Goal: Task Accomplishment & Management: Manage account settings

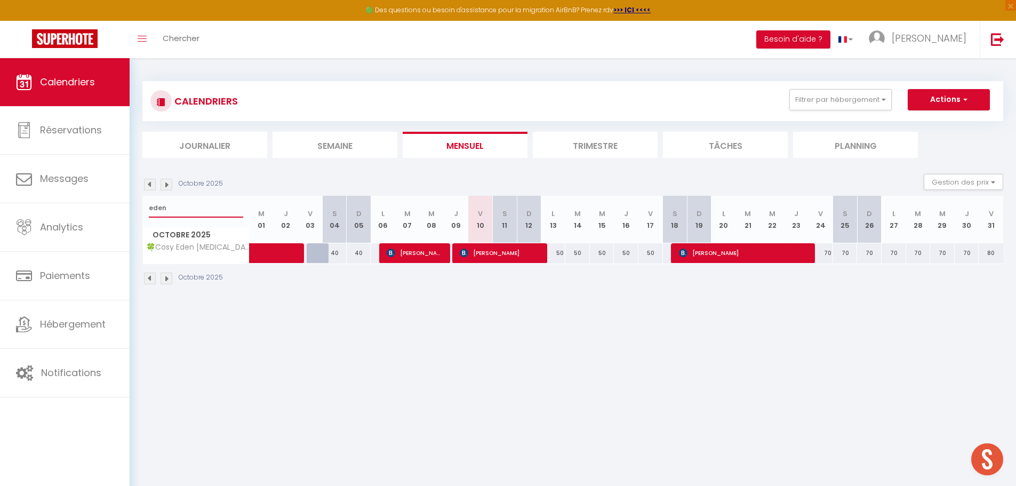
click at [208, 210] on input "eden" at bounding box center [196, 207] width 94 height 19
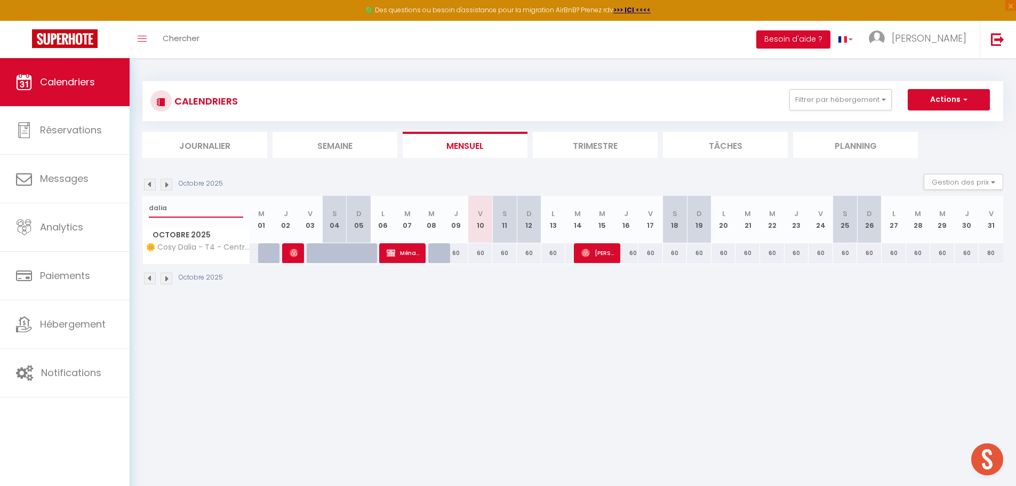
type input "dalia"
click at [478, 254] on div "60" at bounding box center [480, 253] width 25 height 20
type input "60"
type input "Ven 10 Octobre 2025"
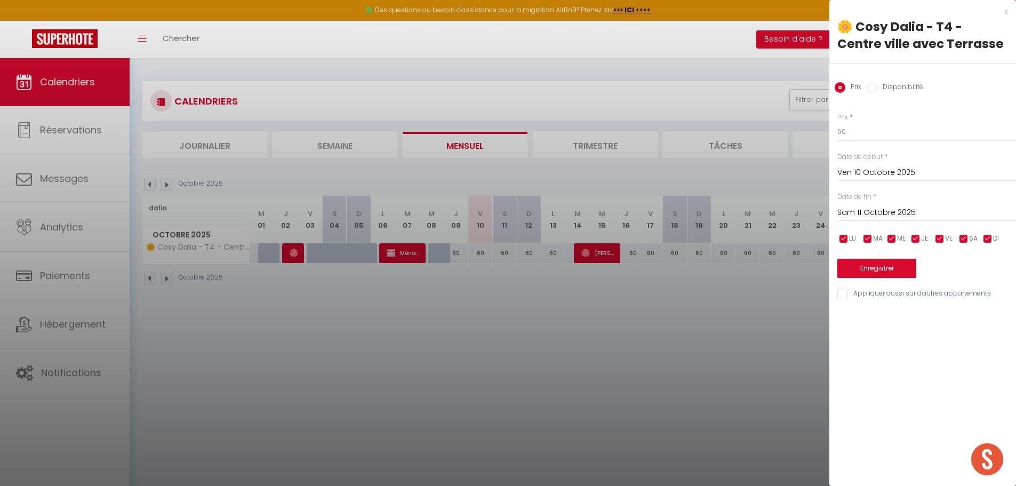
click at [854, 208] on input "Sam 11 Octobre 2025" at bounding box center [926, 213] width 179 height 14
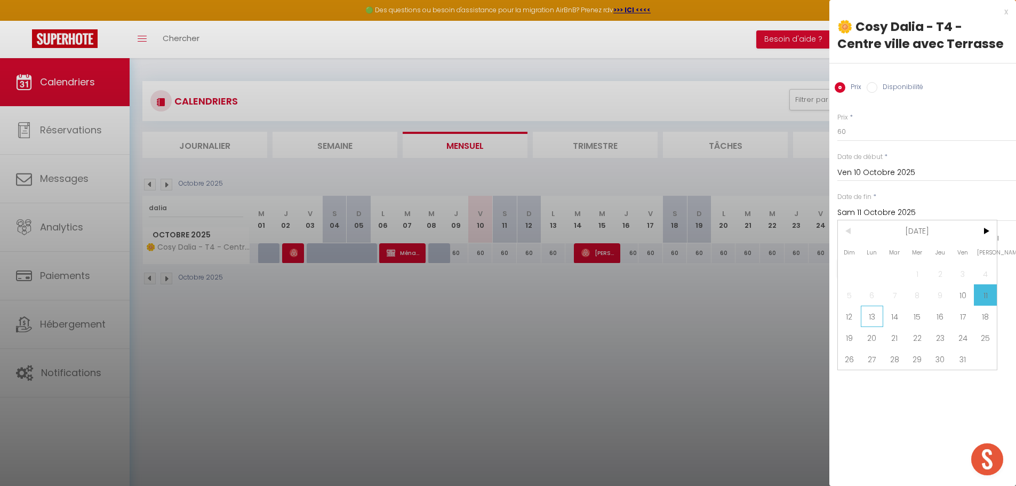
click at [870, 319] on span "13" at bounding box center [872, 316] width 23 height 21
type input "Lun 13 Octobre 2025"
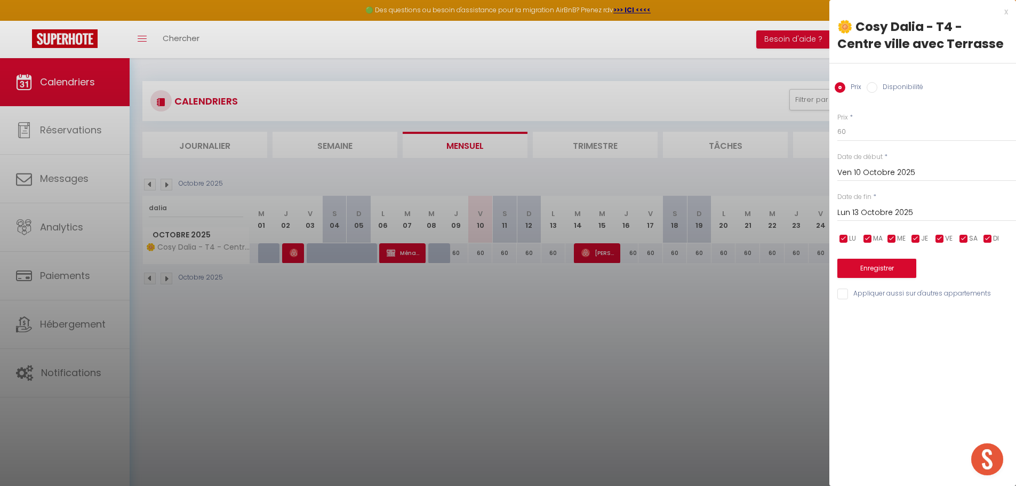
click at [874, 86] on input "Disponibilité" at bounding box center [871, 87] width 11 height 11
radio input "true"
radio input "false"
click at [857, 130] on select "Disponible Indisponible" at bounding box center [926, 132] width 179 height 20
select select "0"
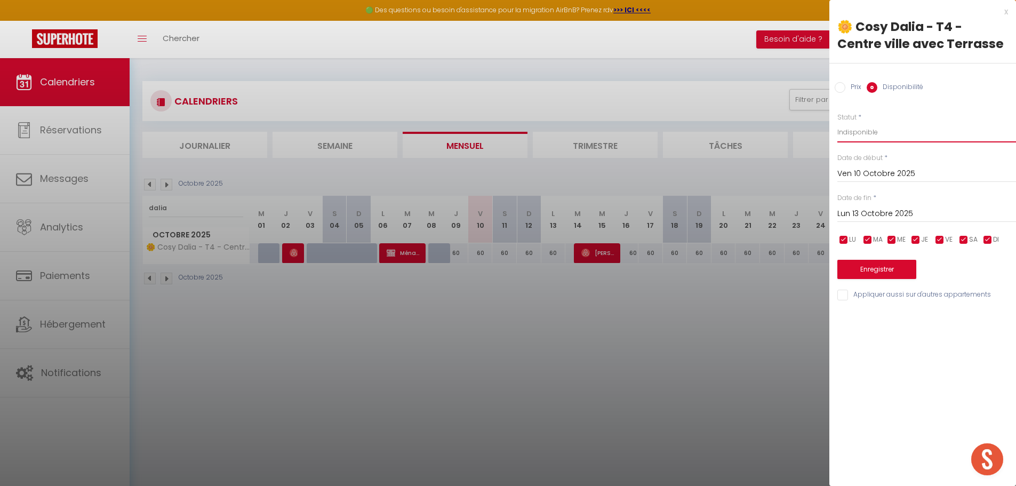
click at [837, 122] on select "Disponible Indisponible" at bounding box center [926, 132] width 179 height 20
click at [858, 266] on button "Enregistrer" at bounding box center [876, 269] width 79 height 19
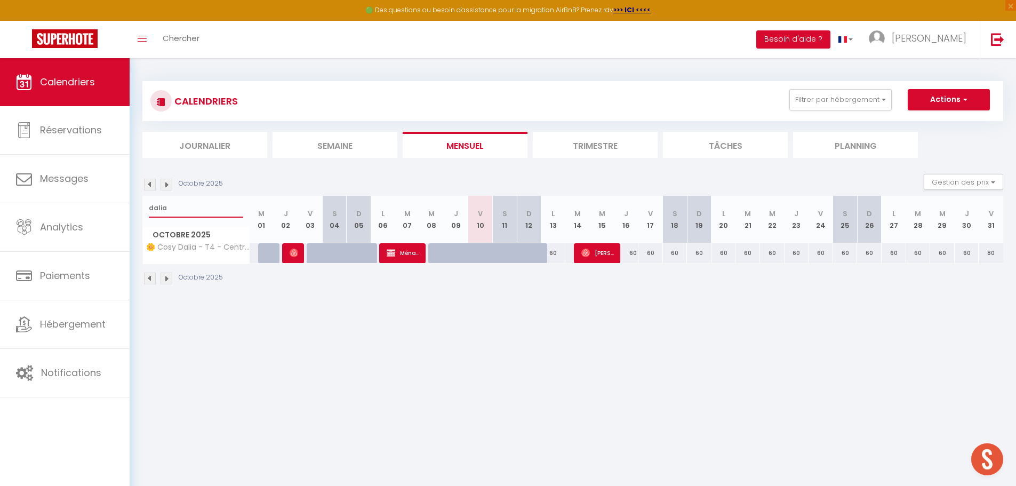
click at [182, 210] on input "dalia" at bounding box center [196, 207] width 94 height 19
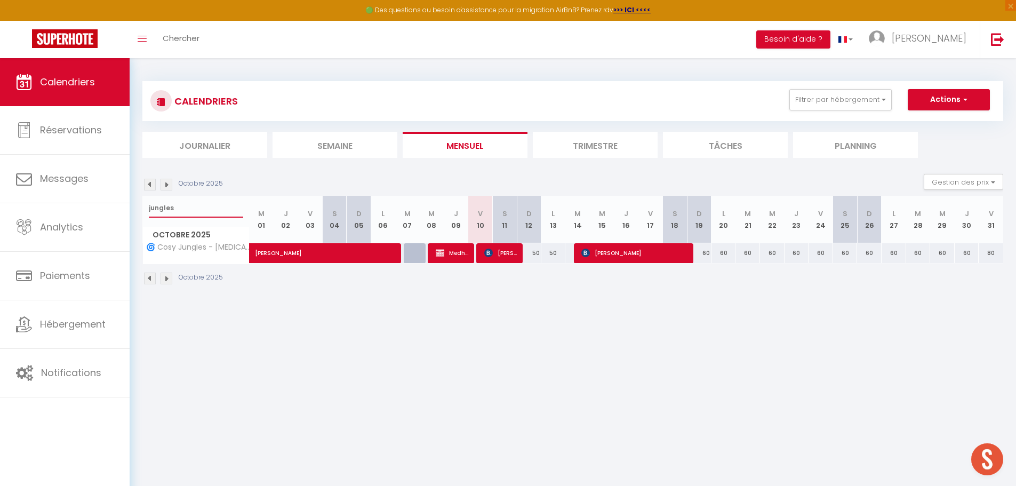
type input "jungles"
click at [583, 142] on li "Trimestre" at bounding box center [595, 145] width 125 height 26
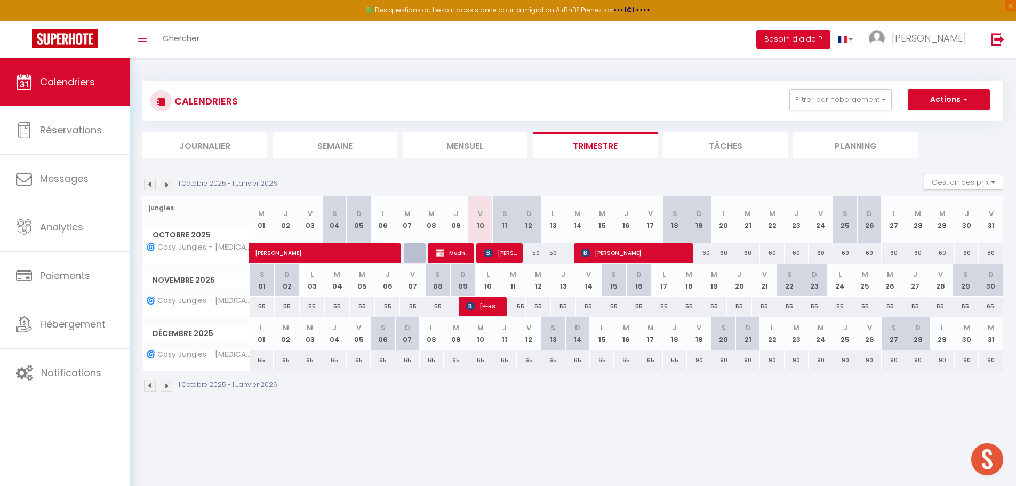
click at [145, 184] on img at bounding box center [150, 185] width 12 height 12
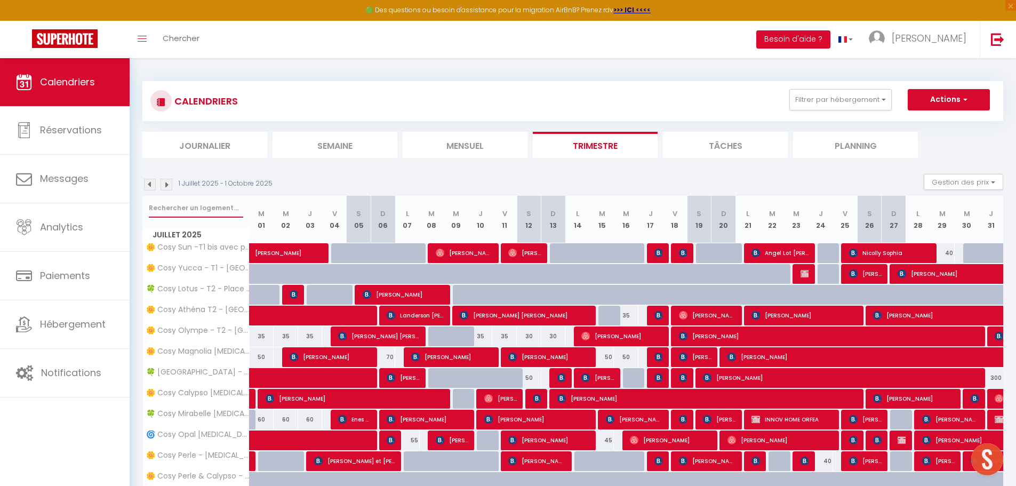
click at [174, 205] on input "text" at bounding box center [196, 207] width 94 height 19
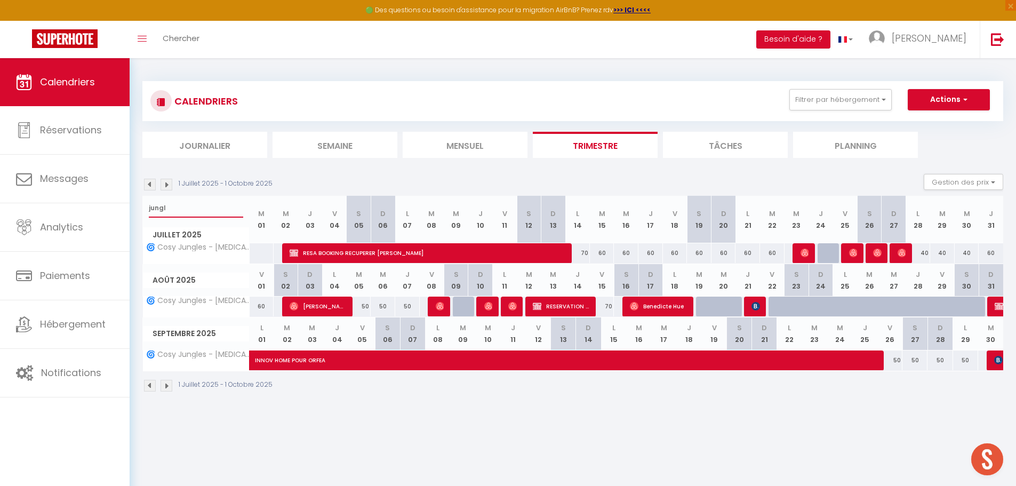
type input "jungl"
click at [752, 309] on img at bounding box center [755, 306] width 9 height 9
select select "OK"
select select
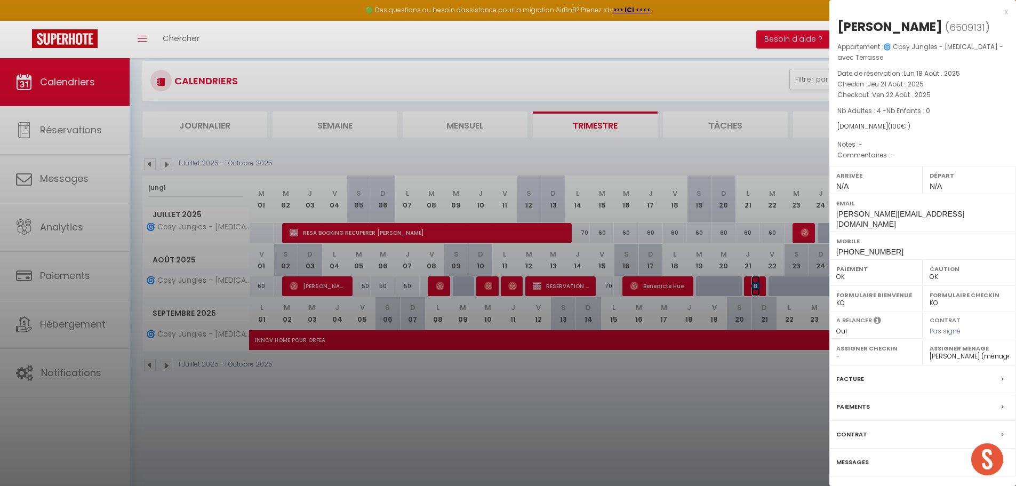
scroll to position [53, 0]
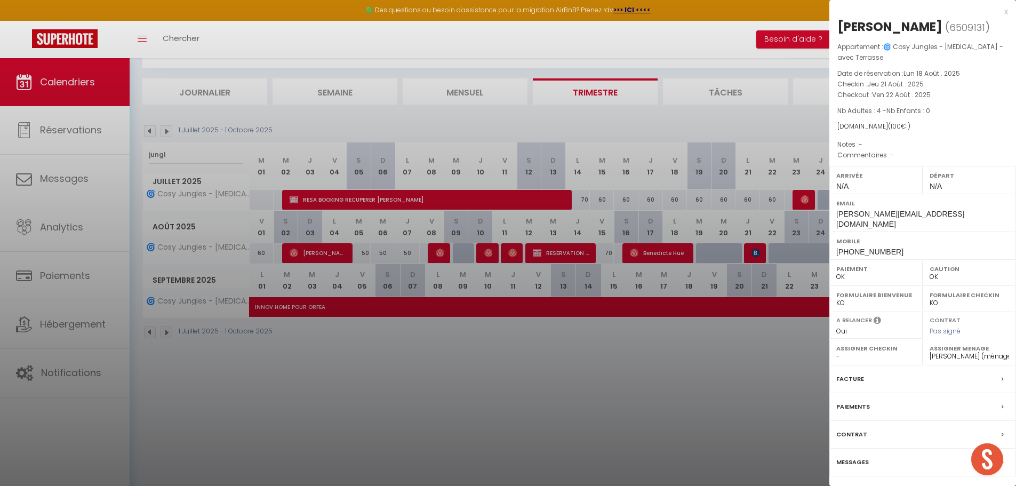
click at [385, 368] on div at bounding box center [508, 243] width 1016 height 486
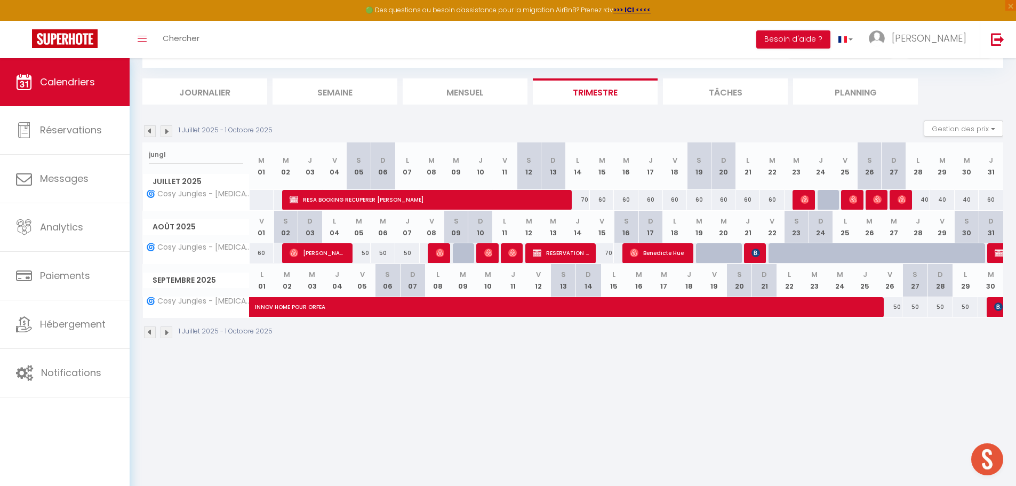
click at [160, 334] on img at bounding box center [166, 332] width 12 height 12
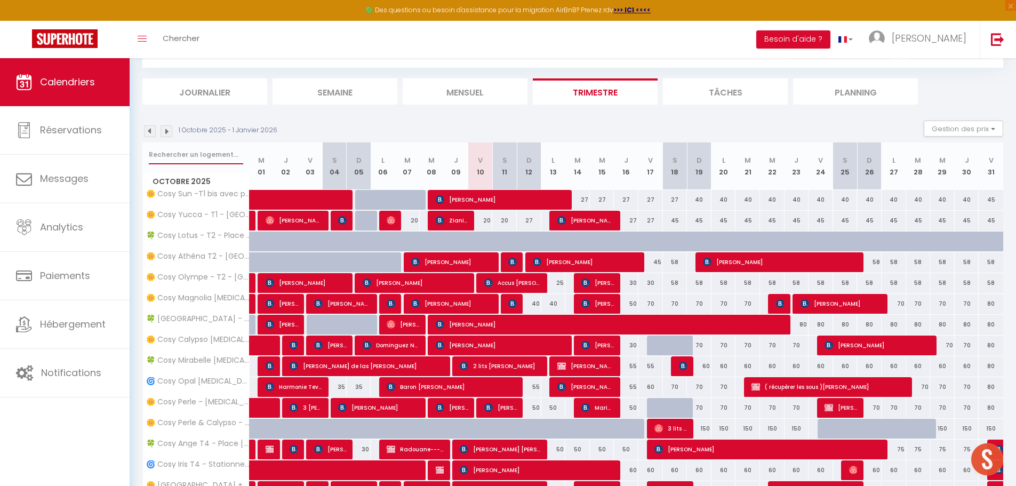
click at [193, 156] on input "text" at bounding box center [196, 154] width 94 height 19
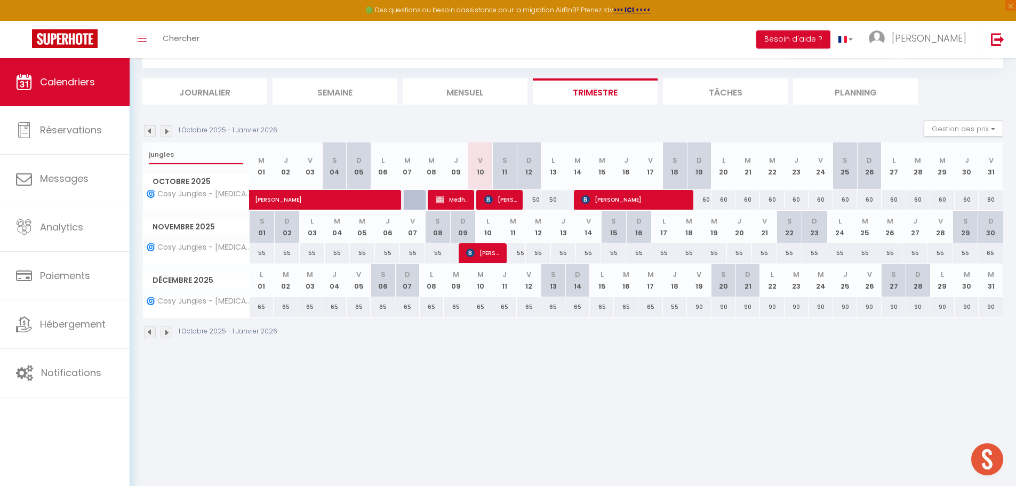
type input "jungles"
click at [324, 203] on span "[PERSON_NAME]" at bounding box center [328, 194] width 147 height 20
select select "34416"
select select
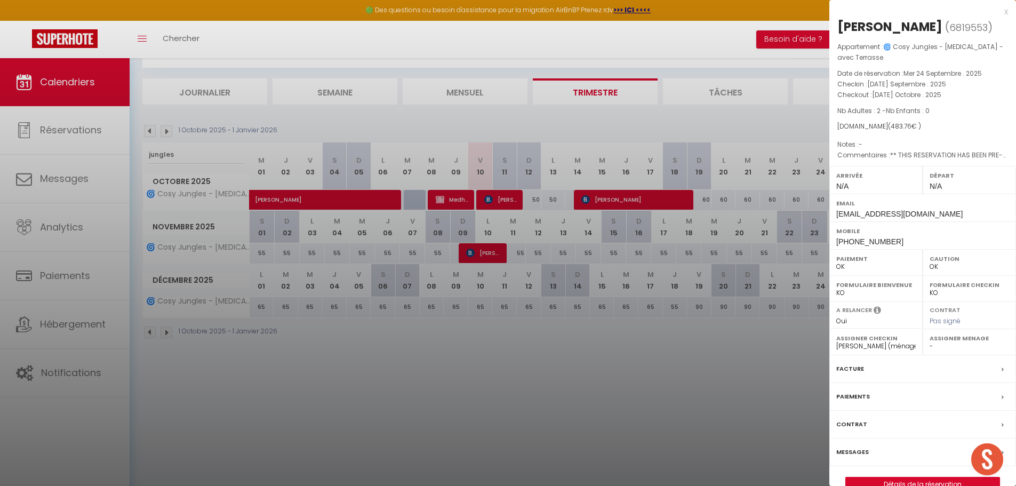
click at [366, 344] on div at bounding box center [508, 243] width 1016 height 486
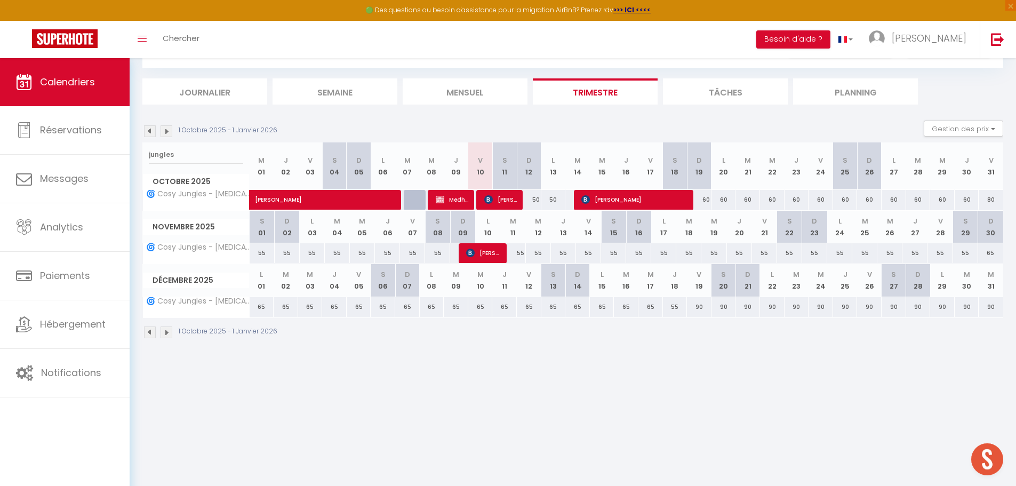
click at [154, 128] on img at bounding box center [150, 131] width 12 height 12
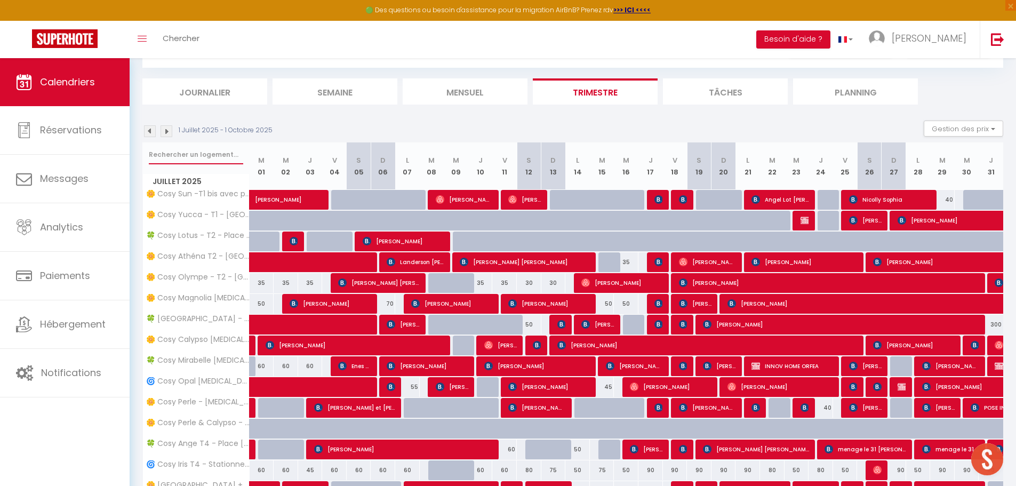
click at [210, 152] on input "text" at bounding box center [196, 154] width 94 height 19
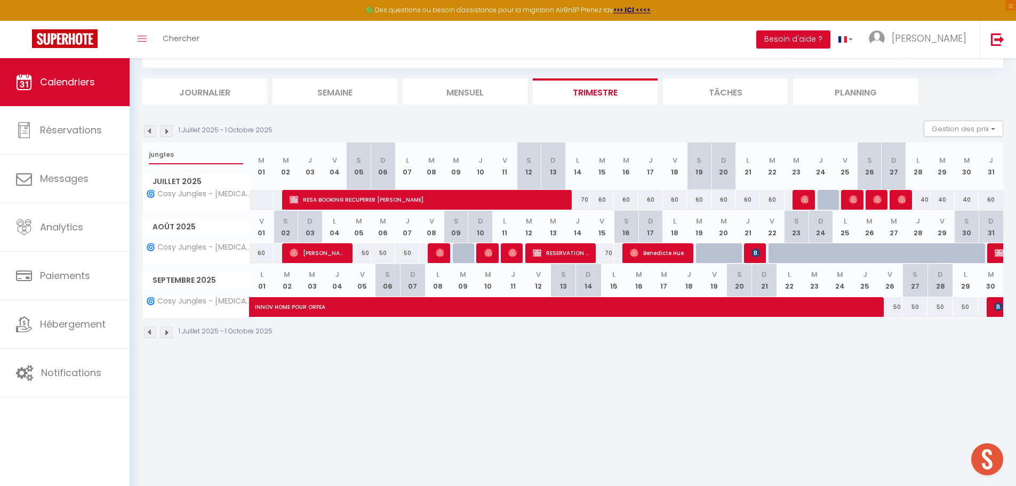
type input "jungles"
click at [997, 257] on img at bounding box center [998, 252] width 9 height 9
select select "KO"
select select "34416"
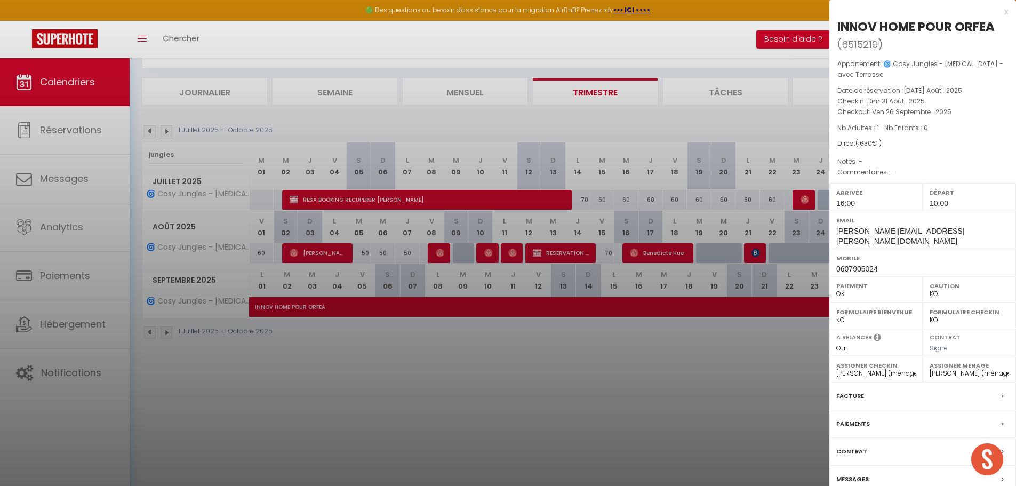
click at [631, 398] on div at bounding box center [508, 243] width 1016 height 486
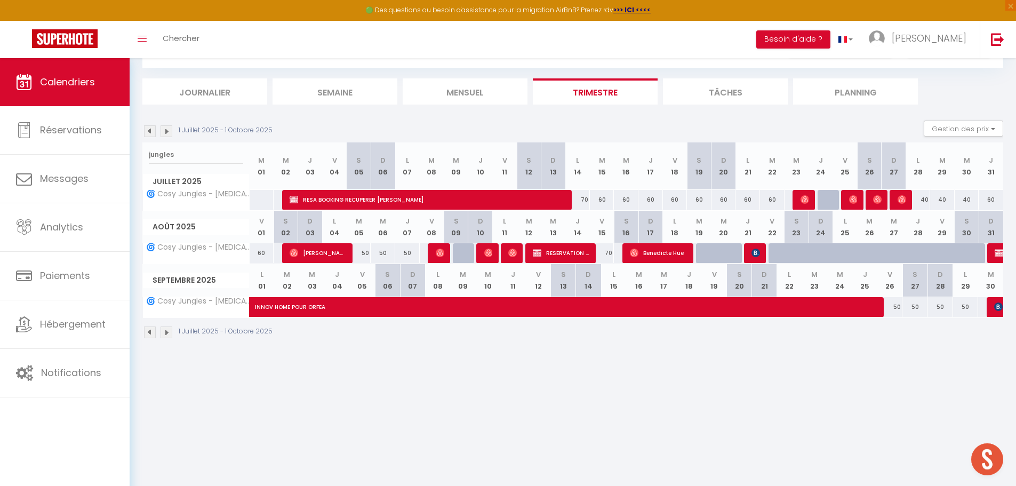
click at [659, 387] on body "🟢 Des questions ou besoin d'assistance pour la migration AirBnB? Prenez rdv >>>…" at bounding box center [508, 248] width 1016 height 486
click at [757, 252] on img at bounding box center [755, 252] width 9 height 9
select select "OK"
select select "1"
select select
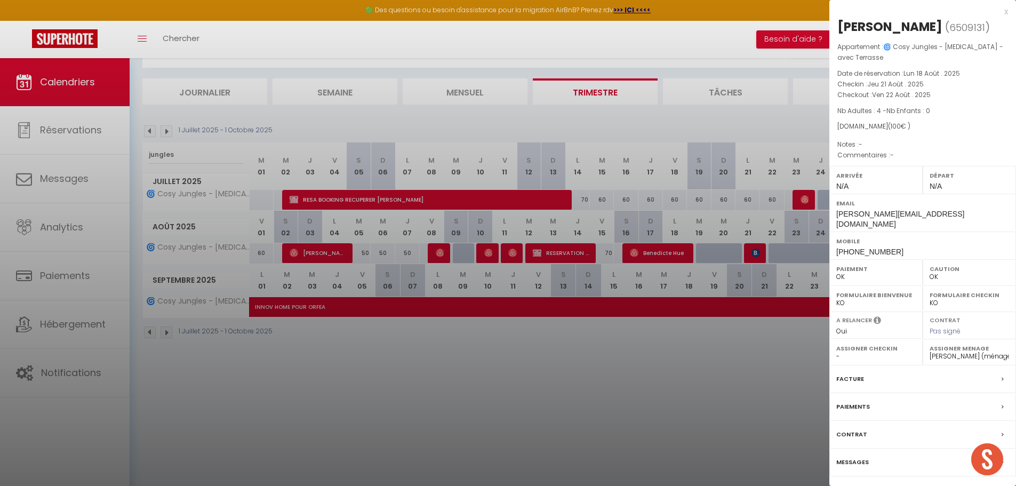
click at [859, 404] on label "Paiements" at bounding box center [853, 406] width 34 height 11
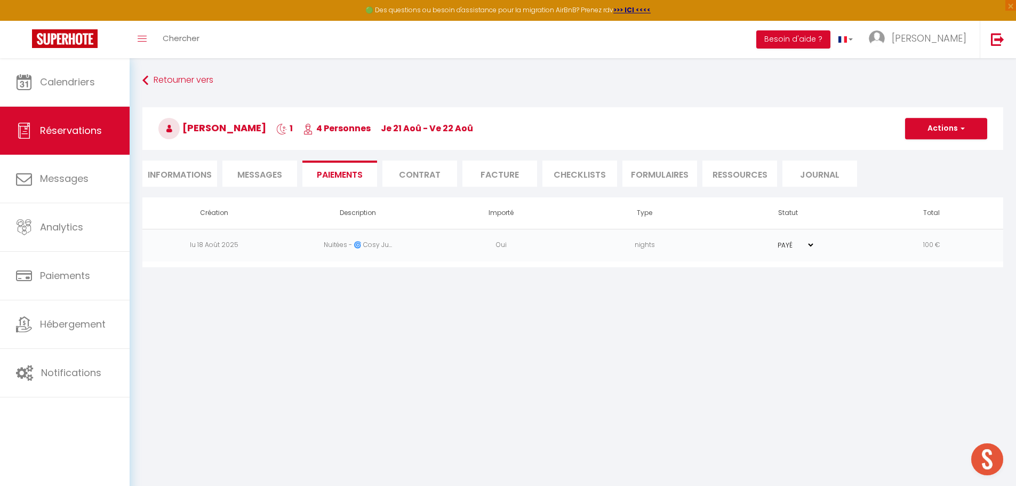
click at [810, 247] on select "PAYÉ EN ATTENTE" at bounding box center [787, 245] width 53 height 10
click at [256, 173] on span "Messages" at bounding box center [259, 174] width 45 height 12
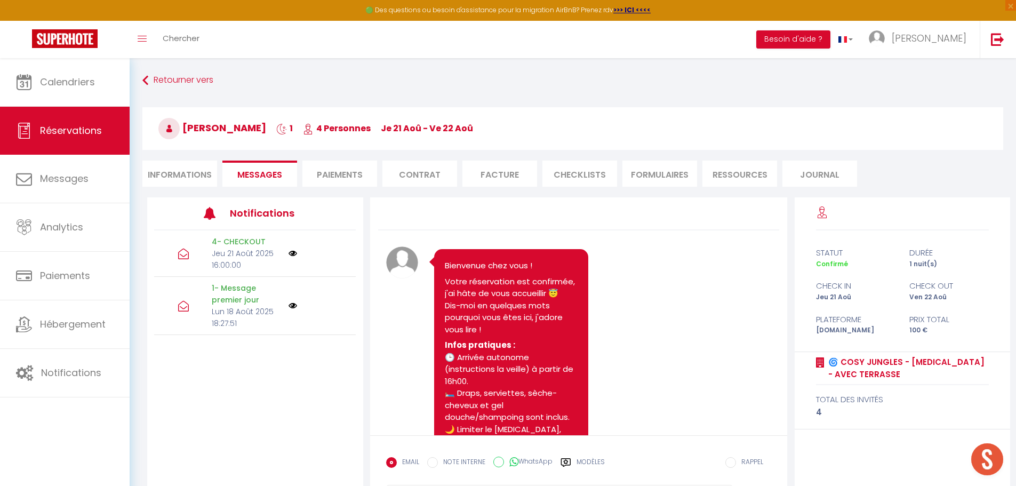
select select
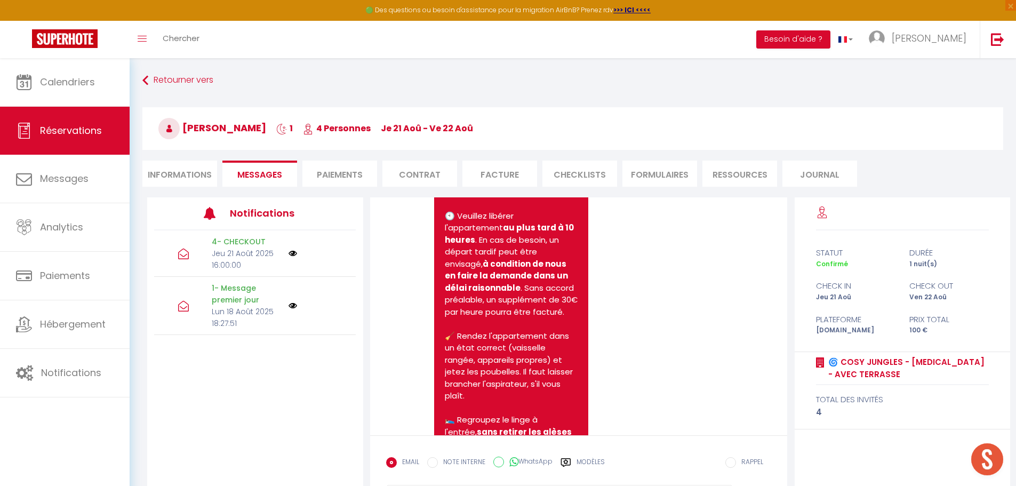
select select
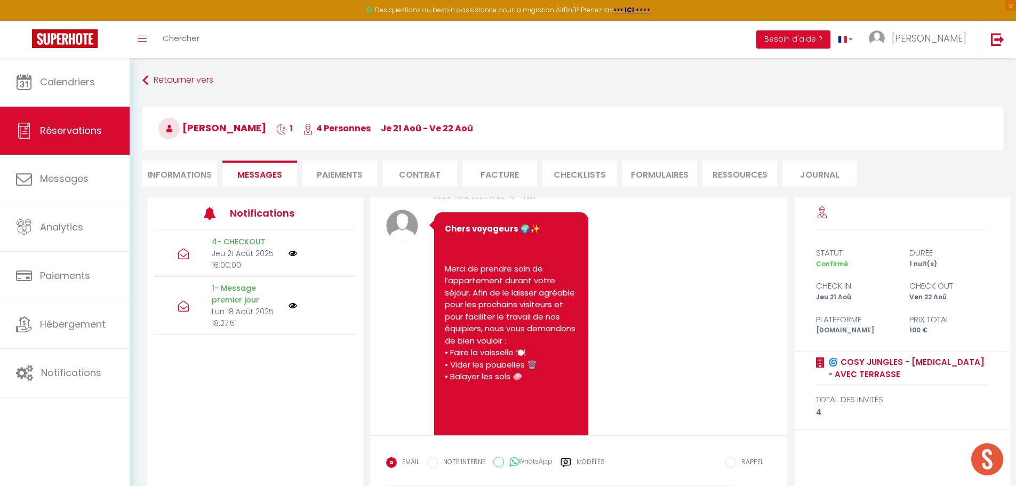
scroll to position [1386, 0]
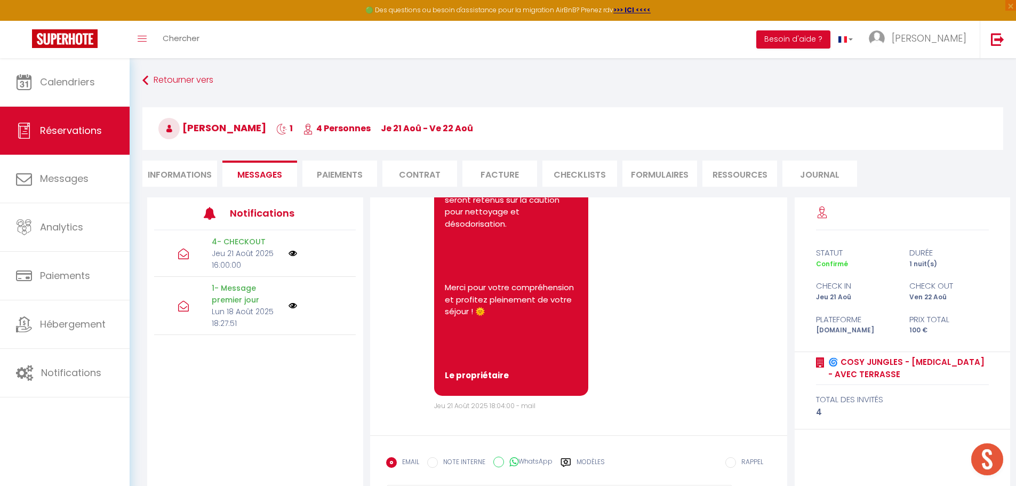
click at [196, 170] on li "Informations" at bounding box center [179, 173] width 75 height 26
select select
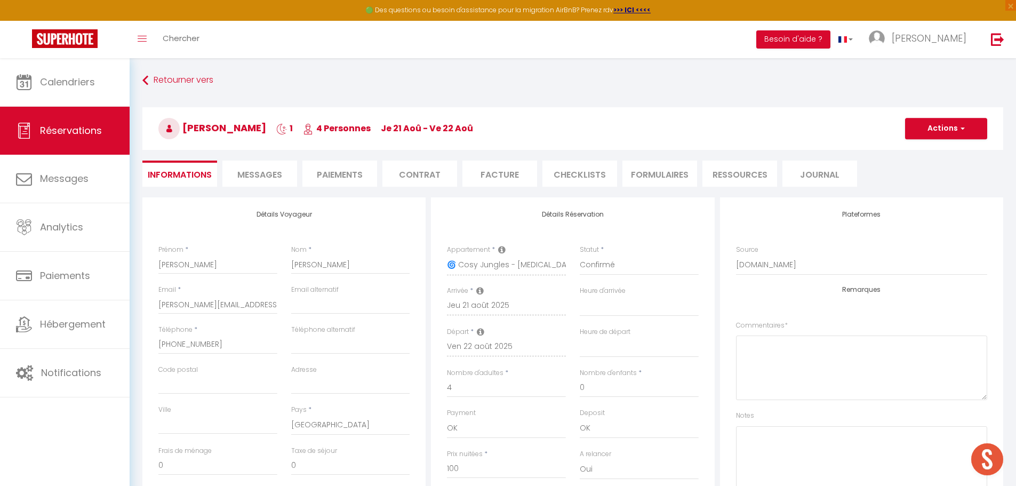
select select
checkbox input "true"
select select
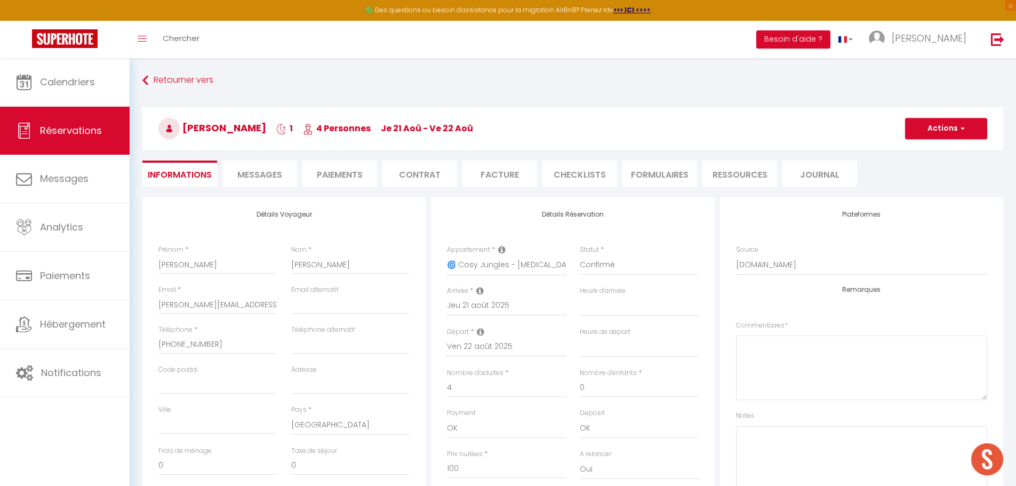
checkbox input "true"
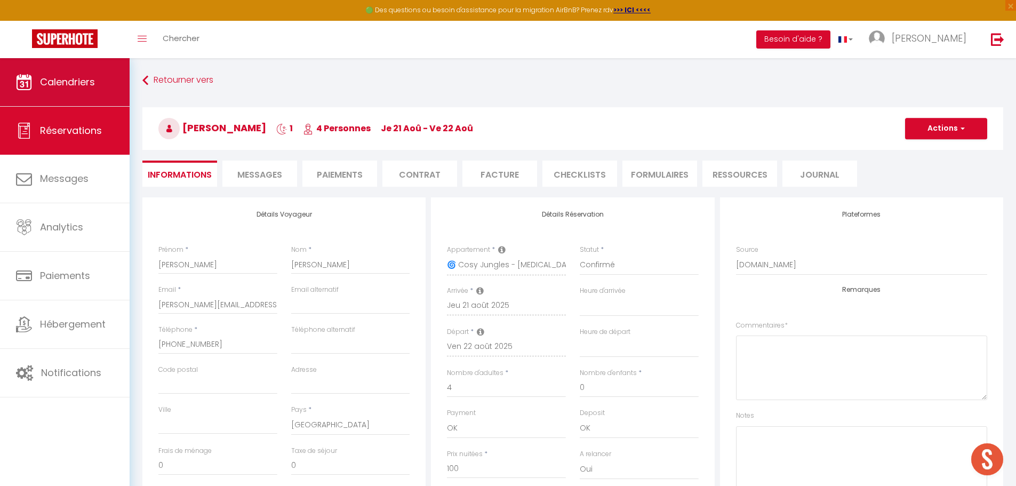
select select
checkbox input "true"
click at [81, 88] on span "Calendriers" at bounding box center [67, 81] width 55 height 13
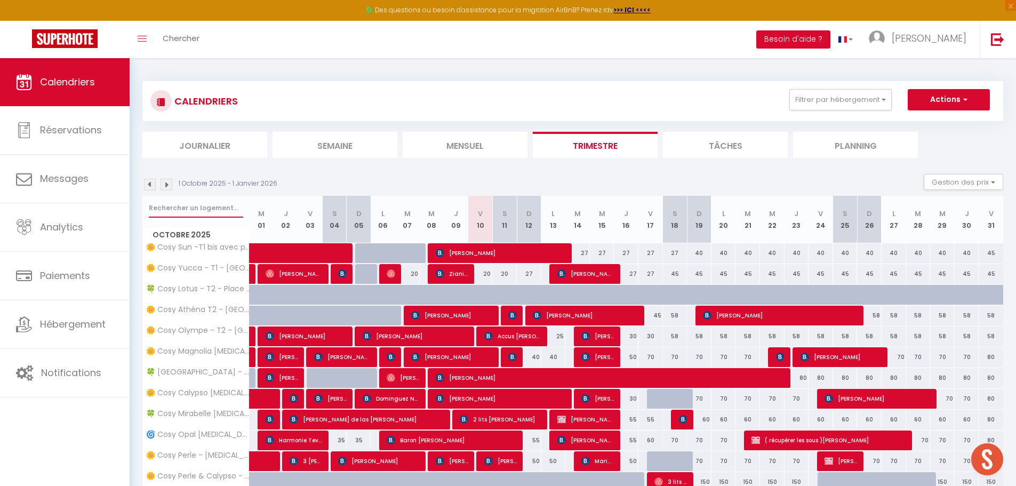
click at [224, 211] on input "text" at bounding box center [196, 207] width 94 height 19
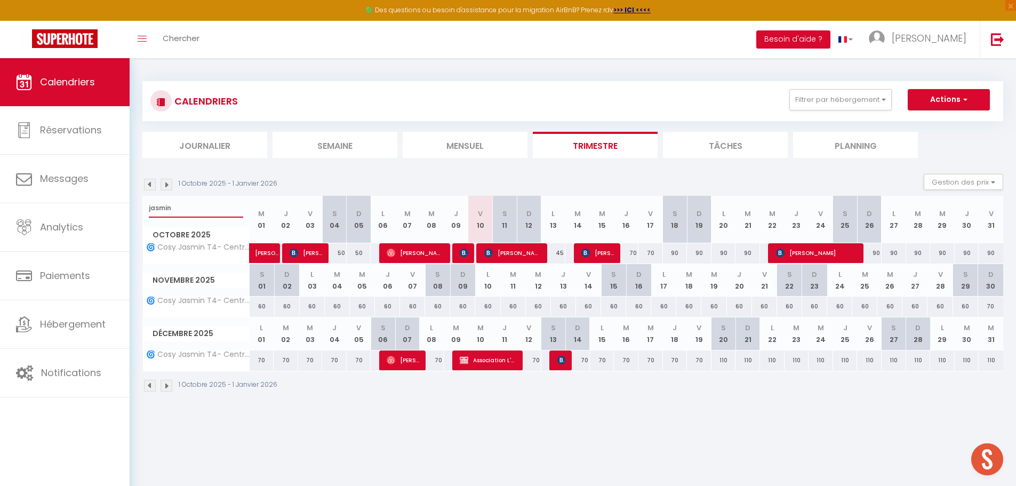
type input "jasmin"
click at [540, 252] on span "[PERSON_NAME] [PERSON_NAME]" at bounding box center [512, 253] width 57 height 20
select select "OK"
select select "KO"
select select "0"
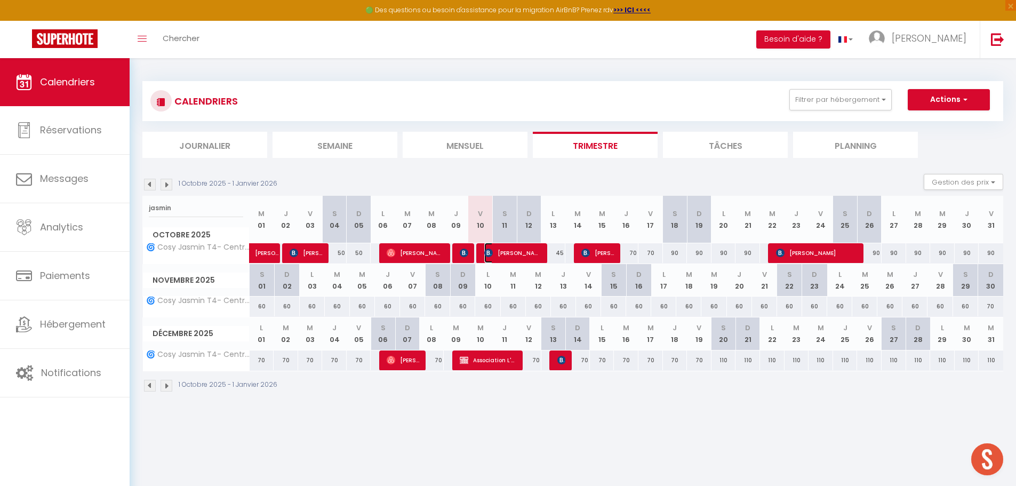
select select "0"
select select "1"
select select
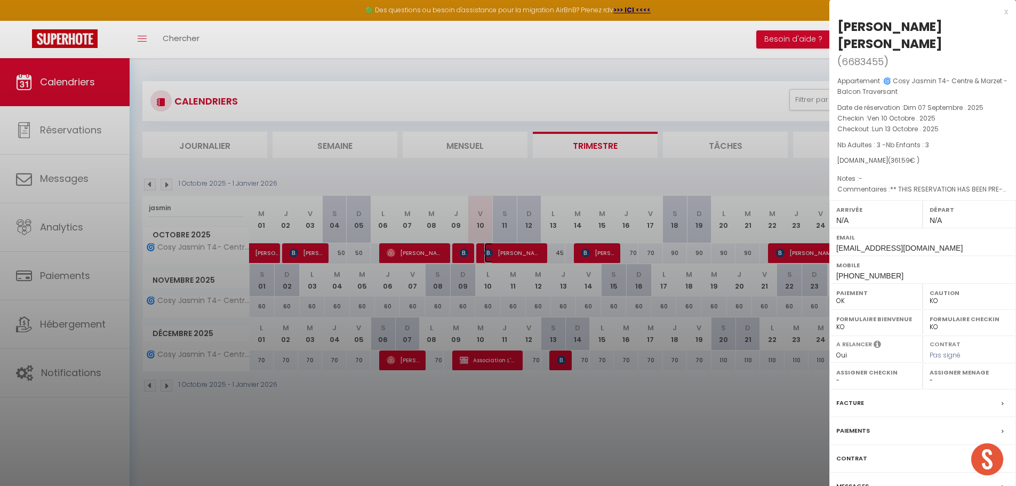
select select "50000"
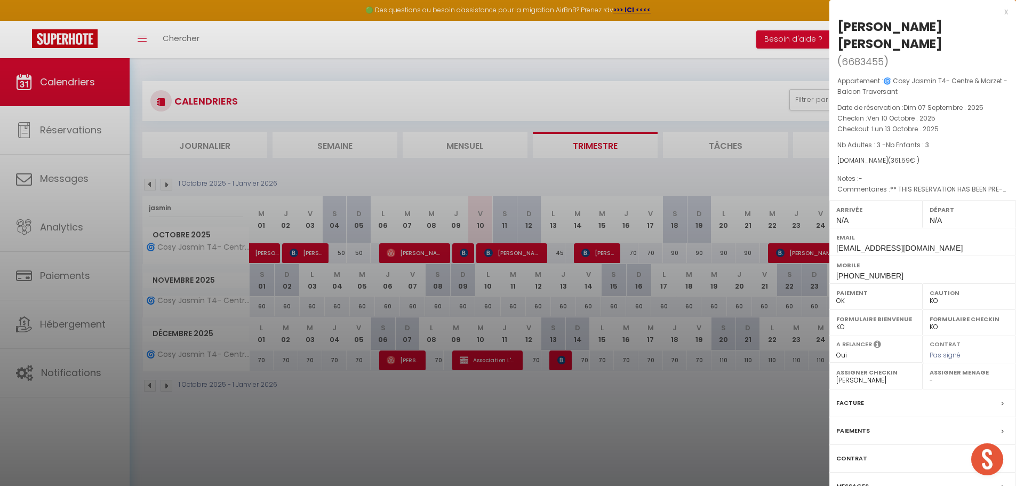
click at [334, 397] on div at bounding box center [508, 243] width 1016 height 486
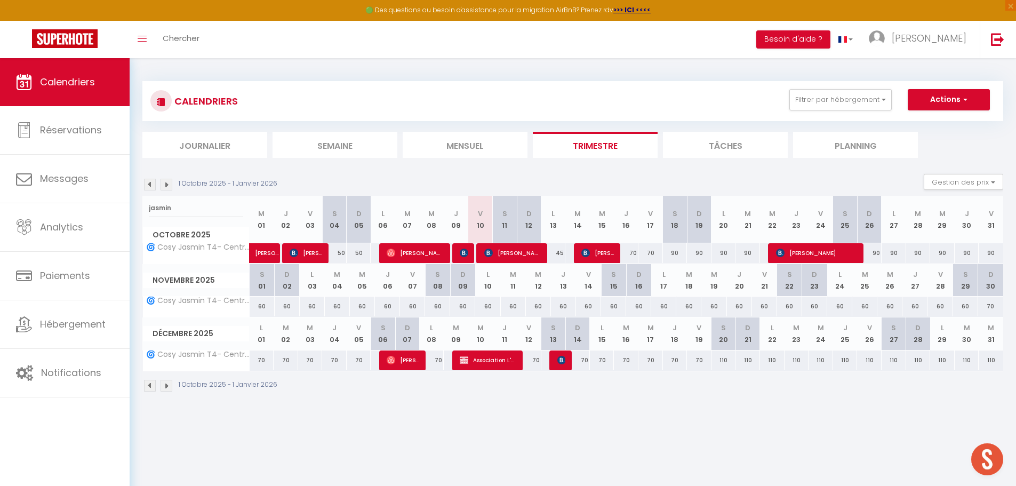
click at [451, 150] on li "Mensuel" at bounding box center [465, 145] width 125 height 26
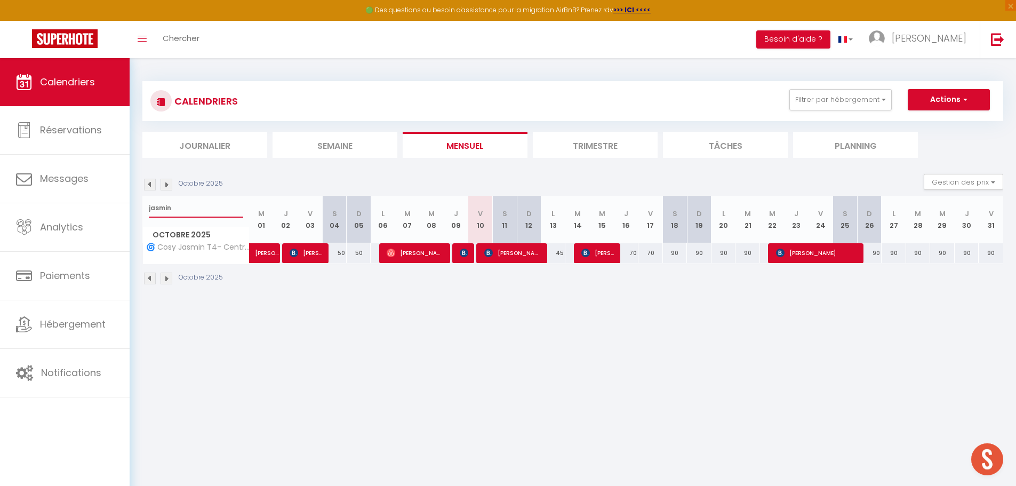
click at [200, 211] on input "jasmin" at bounding box center [196, 207] width 94 height 19
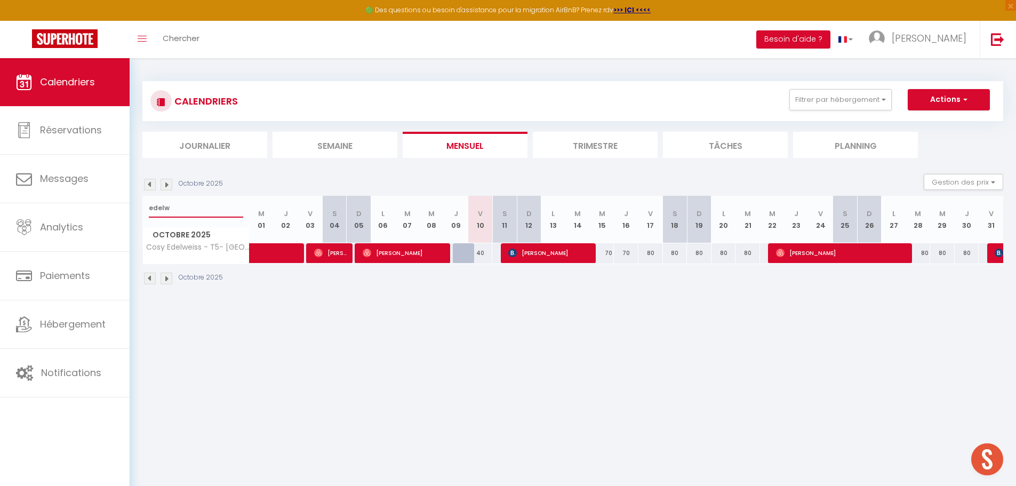
click at [187, 212] on input "edelw" at bounding box center [196, 207] width 94 height 19
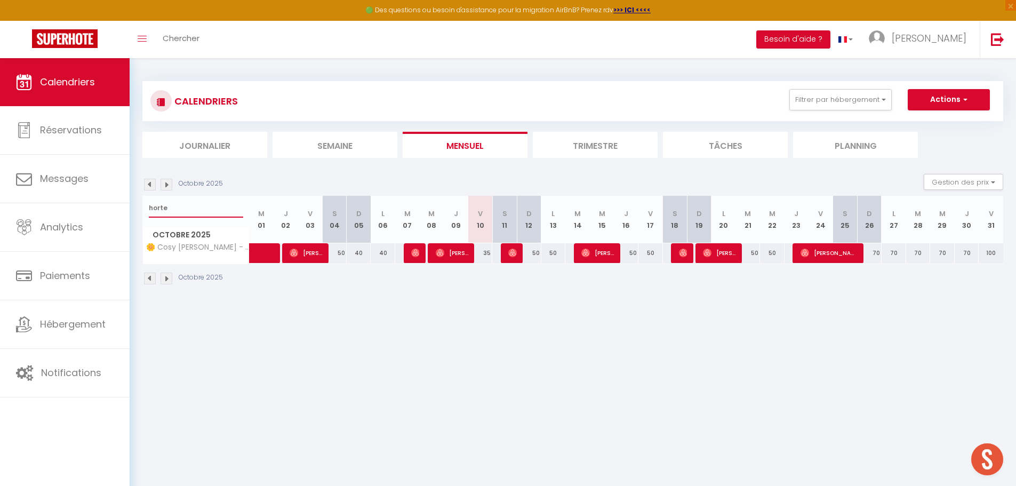
click at [195, 207] on input "horte" at bounding box center [196, 207] width 94 height 19
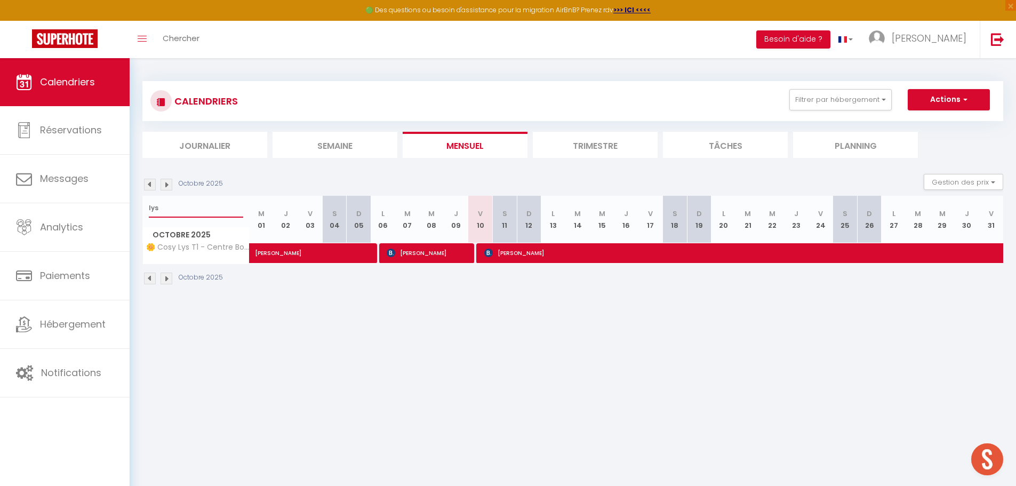
type input "lys"
click at [439, 256] on span "[PERSON_NAME]" at bounding box center [428, 253] width 82 height 20
select select "34416"
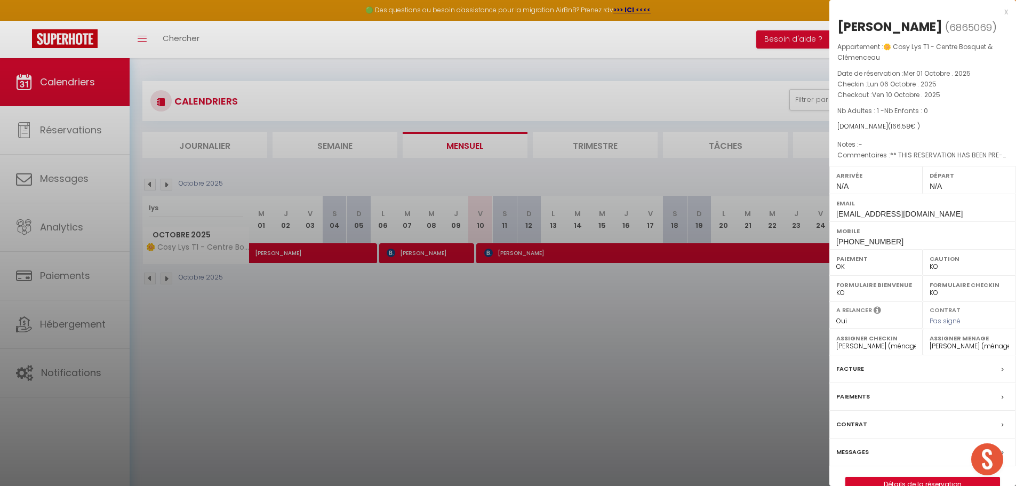
click at [845, 457] on label "Messages" at bounding box center [852, 451] width 33 height 11
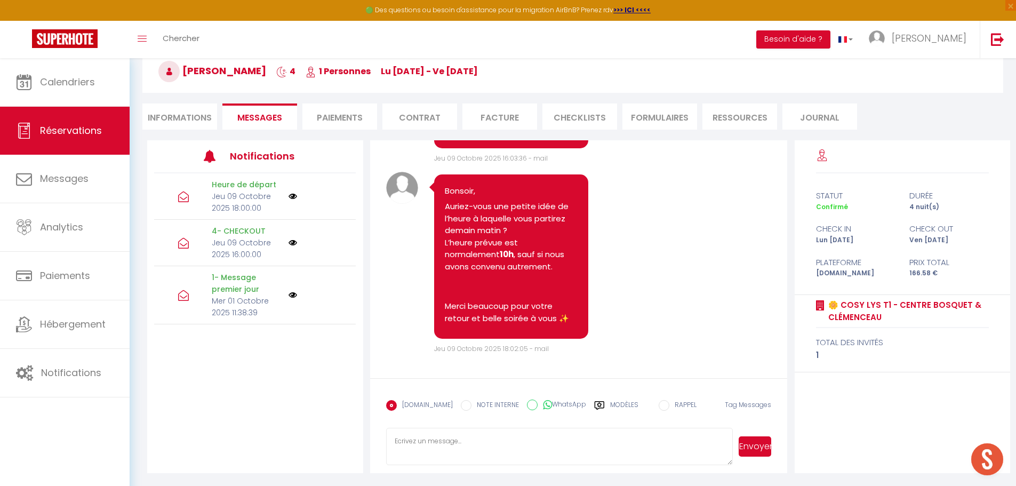
scroll to position [58, 0]
click at [441, 437] on textarea at bounding box center [559, 445] width 347 height 37
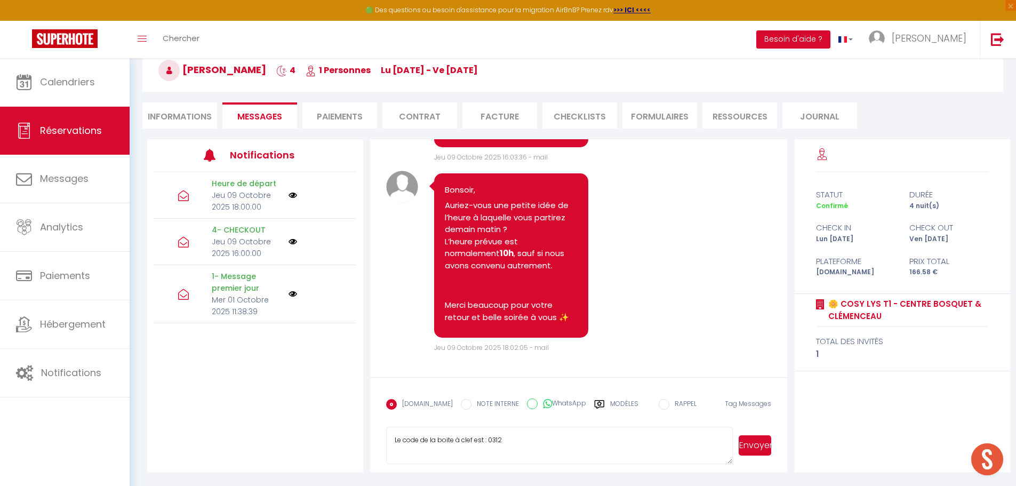
type textarea "Le code de la boite à clef est : 0312"
click at [760, 445] on button "Envoyer" at bounding box center [754, 445] width 33 height 20
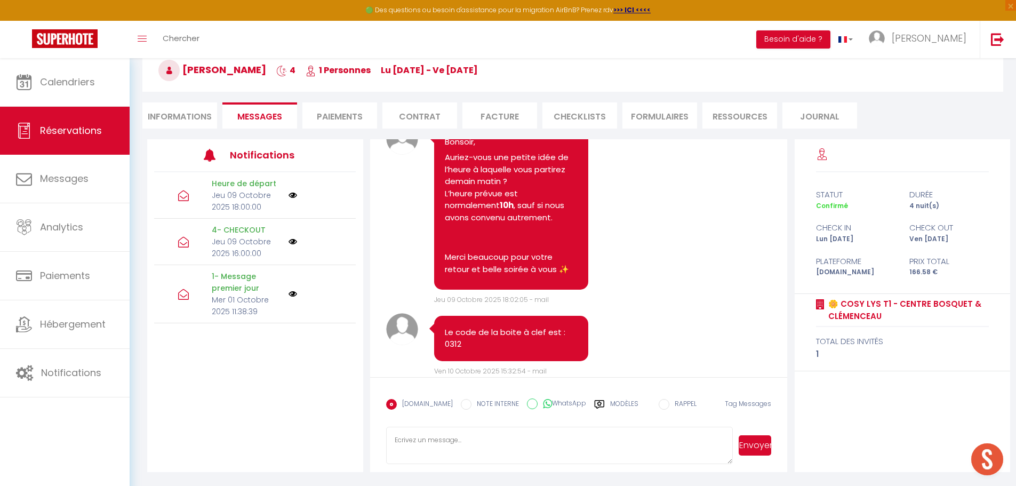
scroll to position [1884, 0]
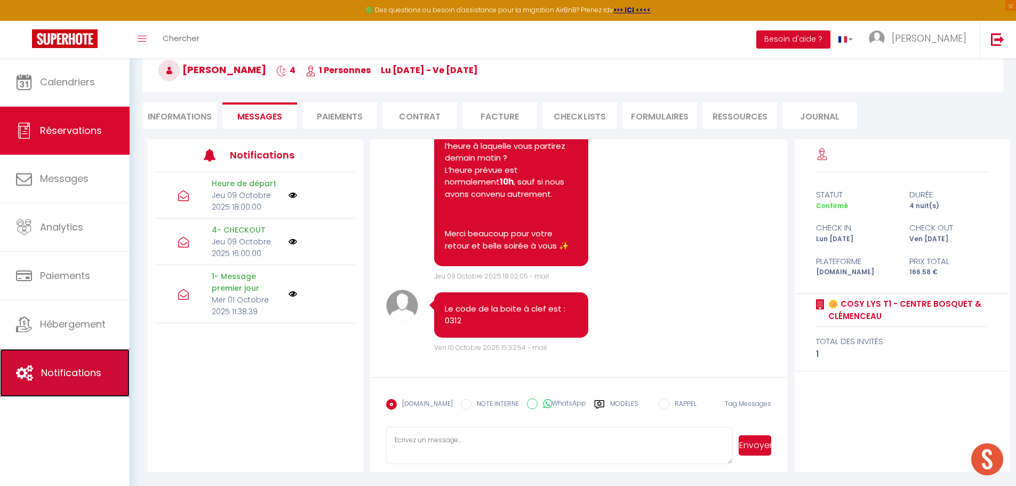
click at [69, 367] on span "Notifications" at bounding box center [71, 372] width 60 height 13
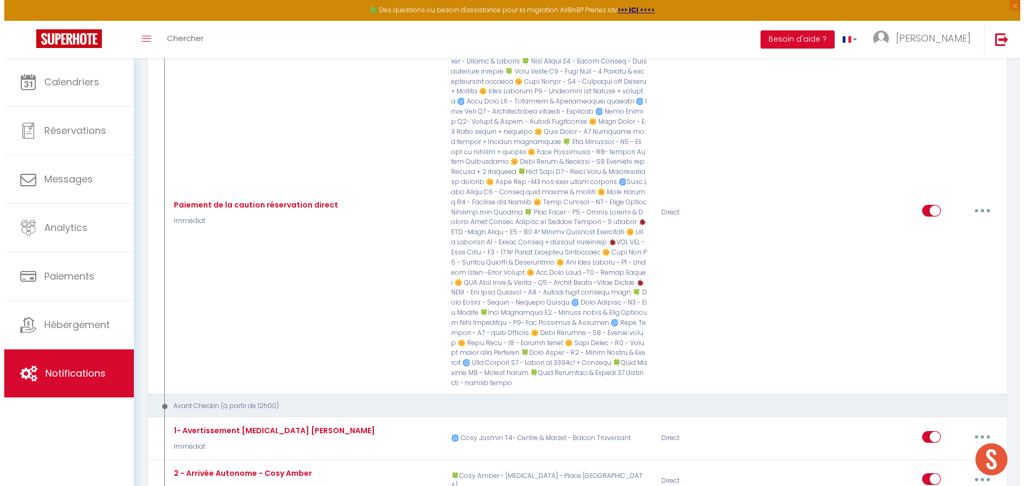
scroll to position [1504, 0]
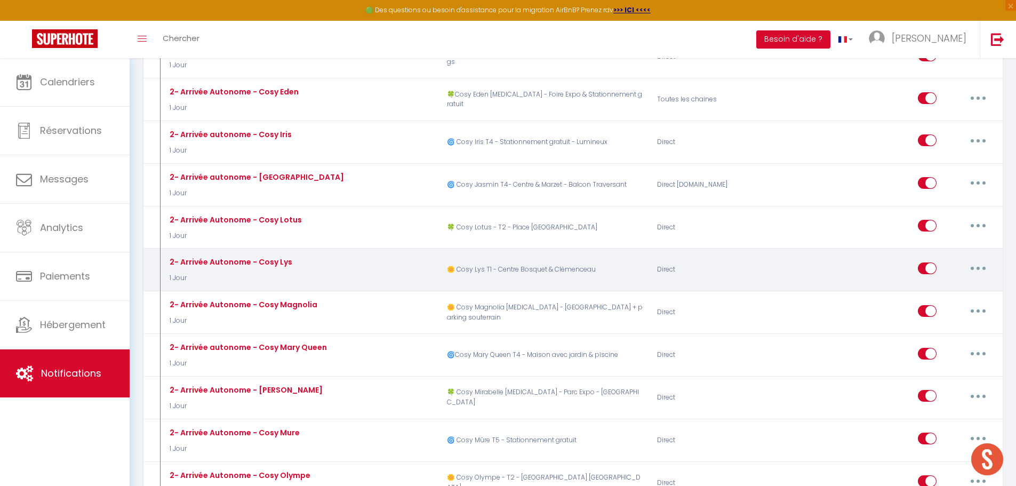
click at [977, 267] on icon "button" at bounding box center [977, 268] width 3 height 3
click at [936, 283] on link "Editer" at bounding box center [950, 292] width 79 height 18
type input "2- Arrivée Autonome - Cosy Lys"
select select "1 Jour"
select select "if_booking_is_paid"
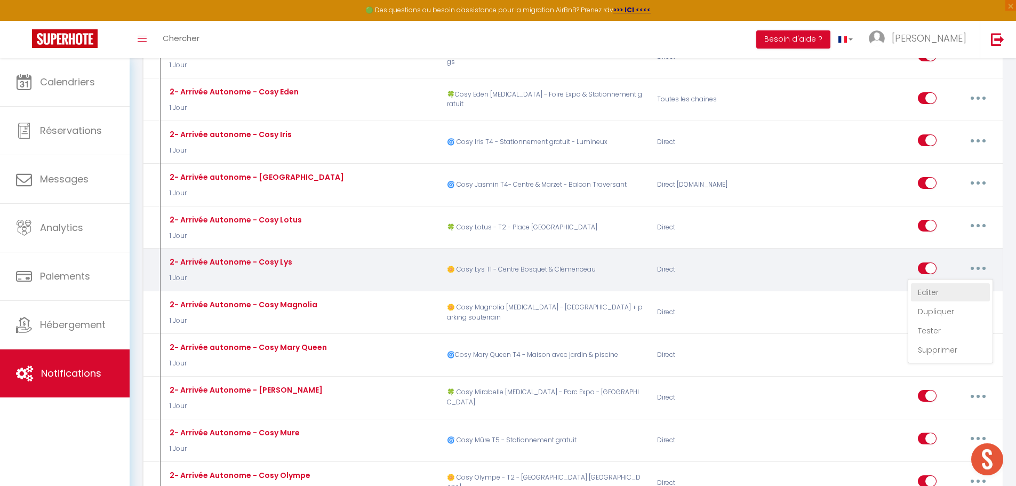
checkbox input "true"
checkbox input "false"
radio input "true"
type input "[RENTAL:NAME] - Arrivée Autonome - procédure d'entrée"
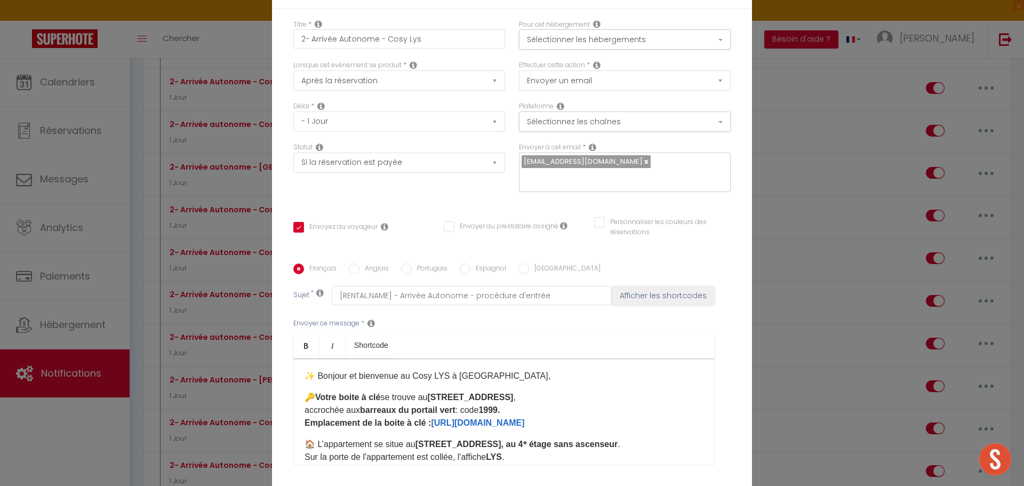
click at [502, 405] on b "1999. Emplacement de la boite à clé : [URL][DOMAIN_NAME] ​" at bounding box center [414, 416] width 220 height 22
click at [492, 405] on b "12. Emplacement de la boite à clé : [URL][DOMAIN_NAME] ​" at bounding box center [414, 416] width 220 height 22
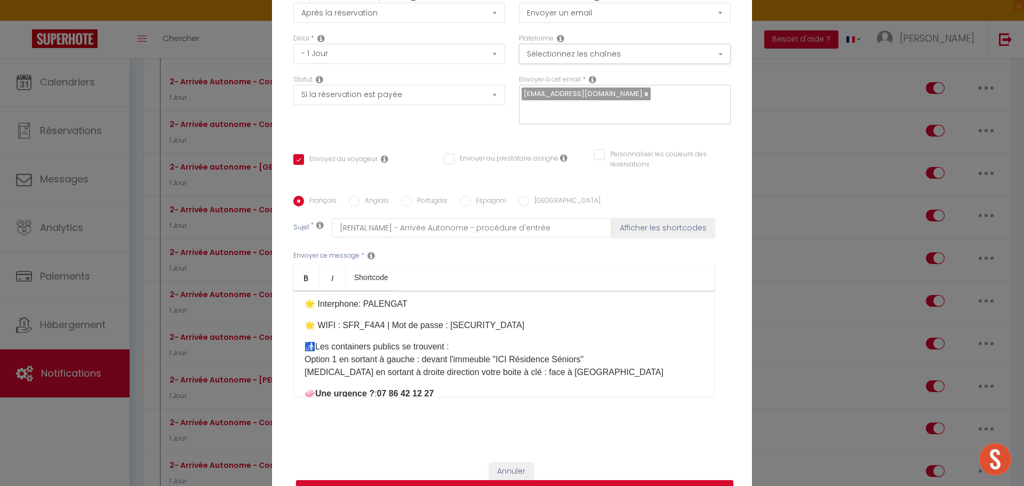
scroll to position [85, 0]
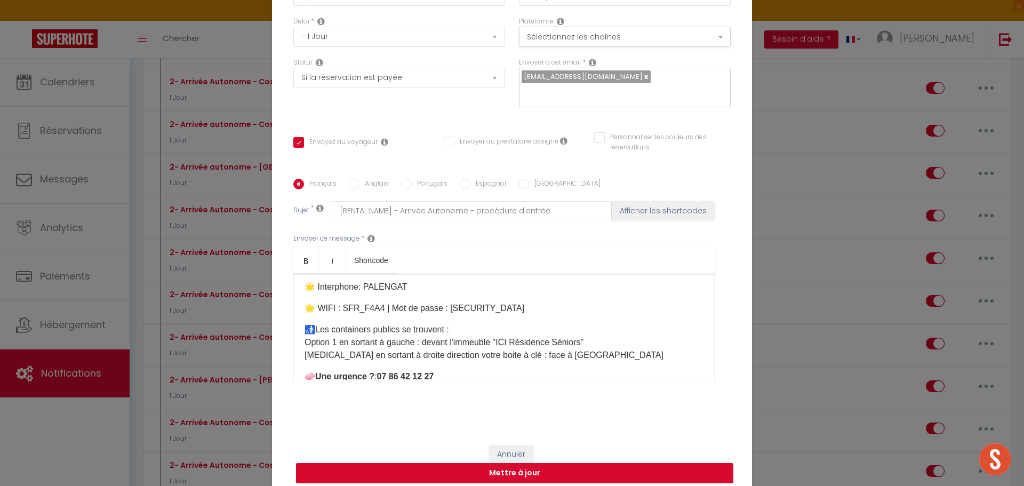
click at [496, 467] on button "Mettre à jour" at bounding box center [514, 473] width 437 height 20
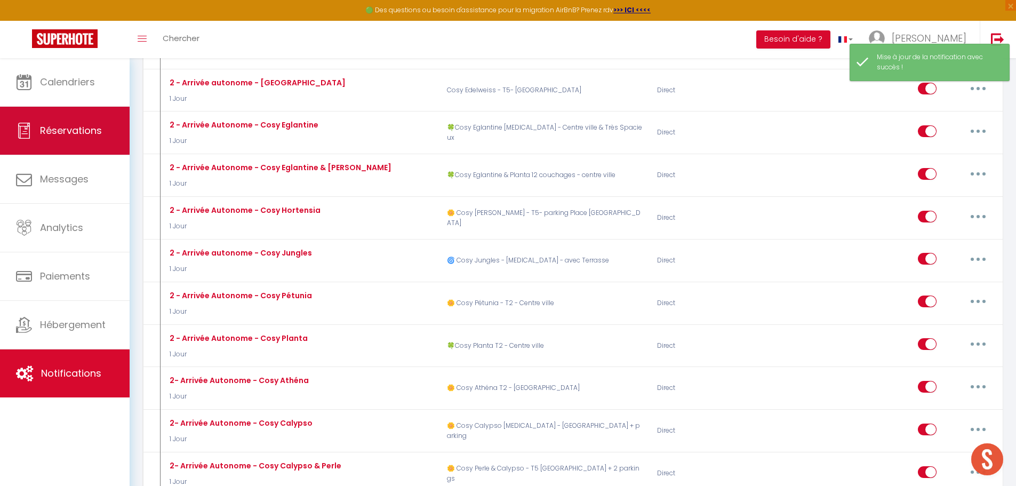
scroll to position [917, 0]
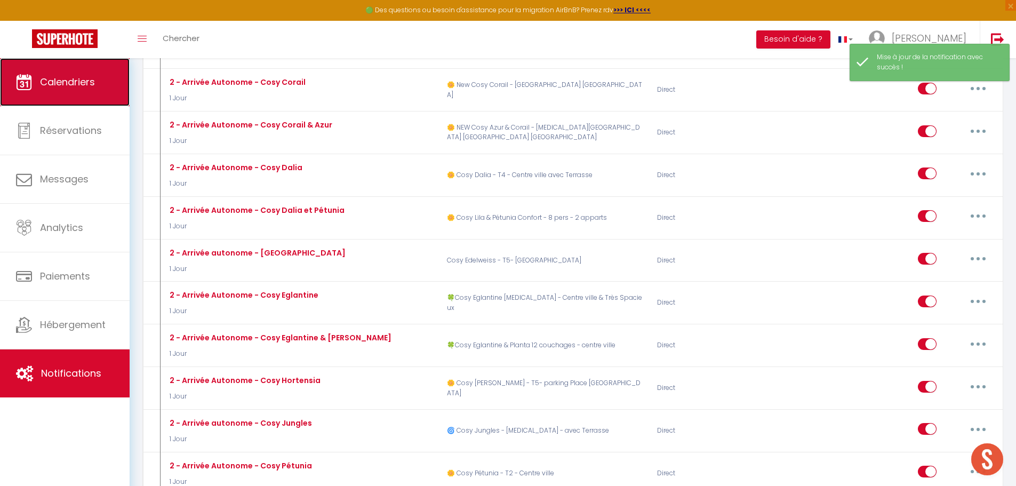
click at [90, 88] on link "Calendriers" at bounding box center [65, 82] width 130 height 48
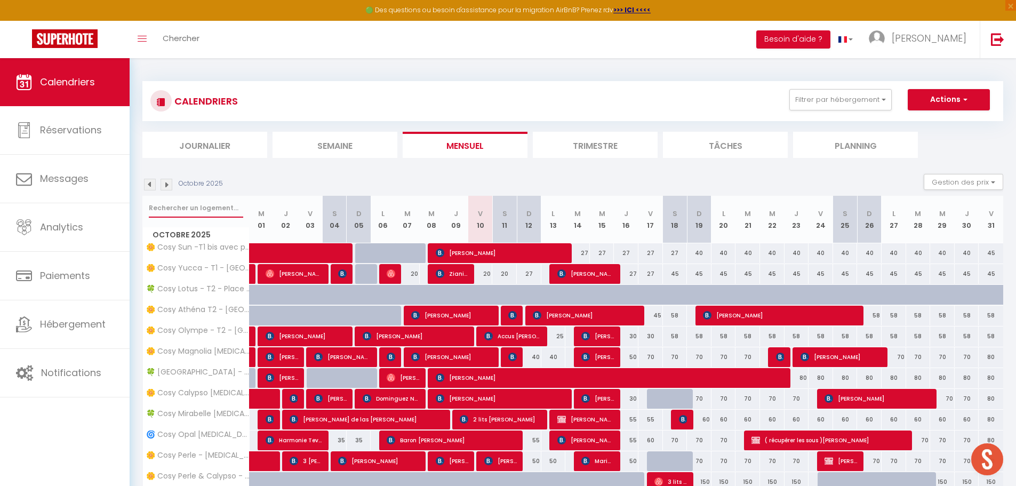
click at [199, 210] on input "text" at bounding box center [196, 207] width 94 height 19
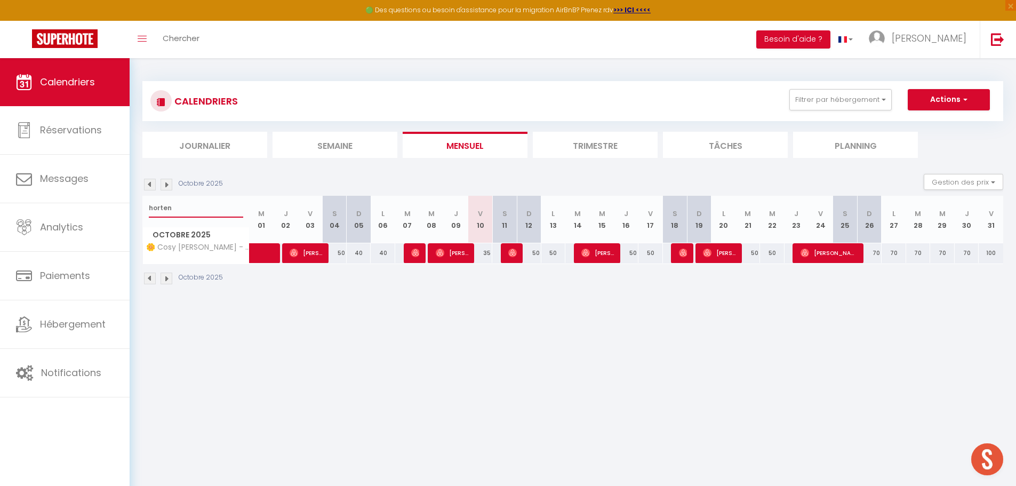
type input "horten"
click at [459, 253] on span "[PERSON_NAME]" at bounding box center [452, 253] width 33 height 20
select select "OK"
select select "0"
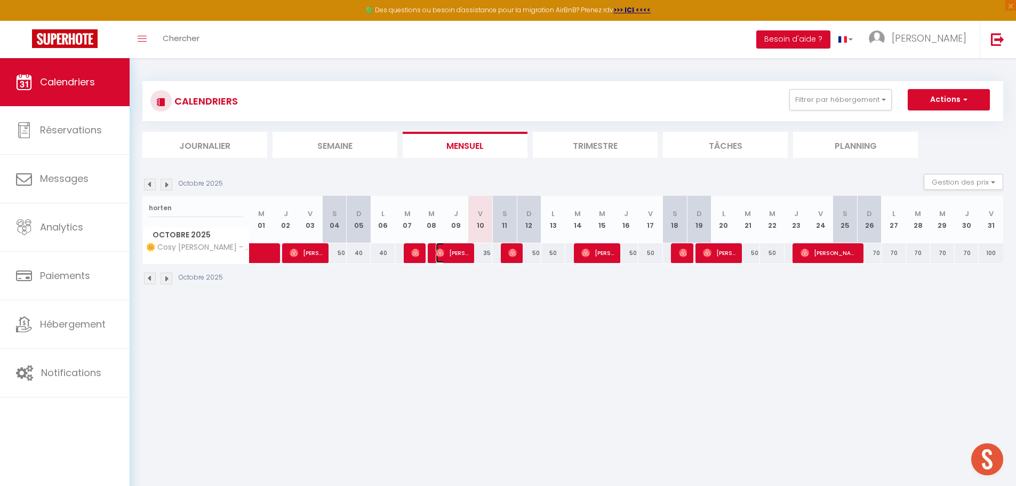
select select "0"
select select "1"
select select
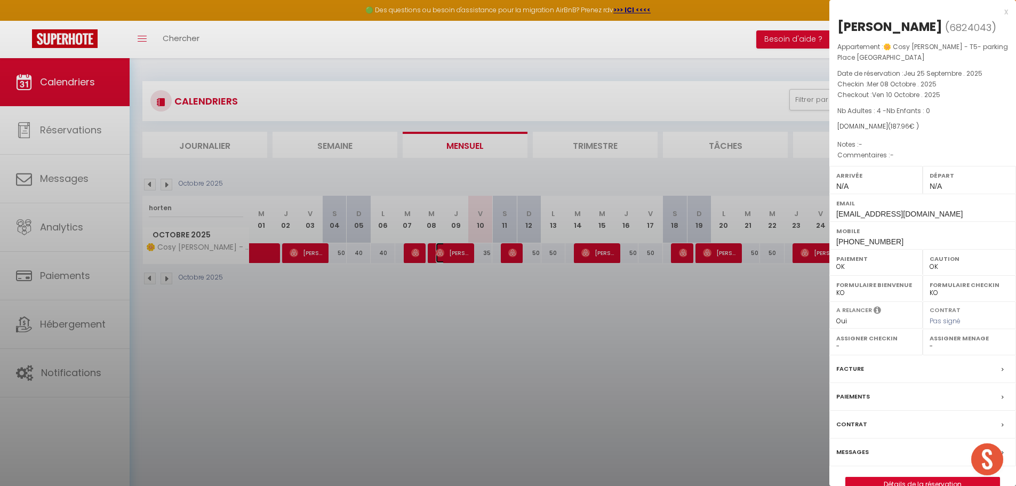
select select "34416"
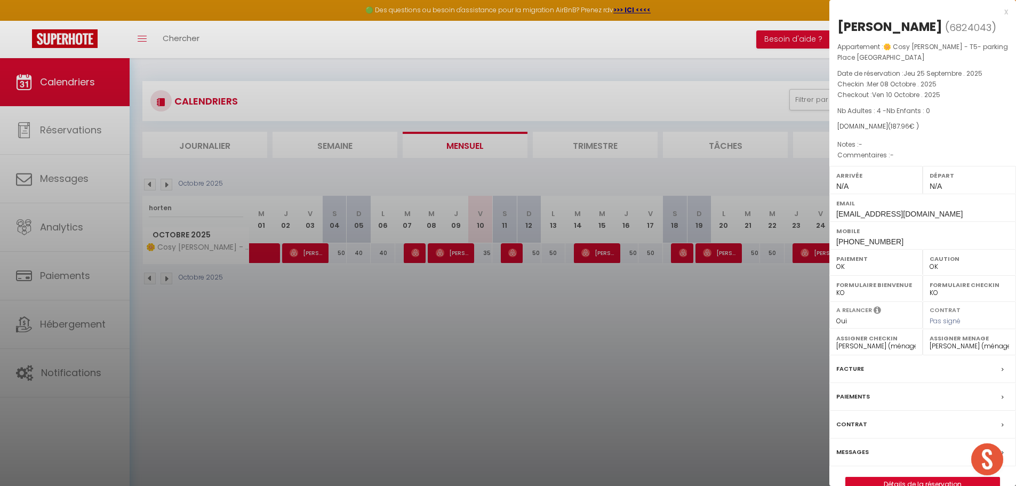
click at [39, 402] on div at bounding box center [508, 243] width 1016 height 486
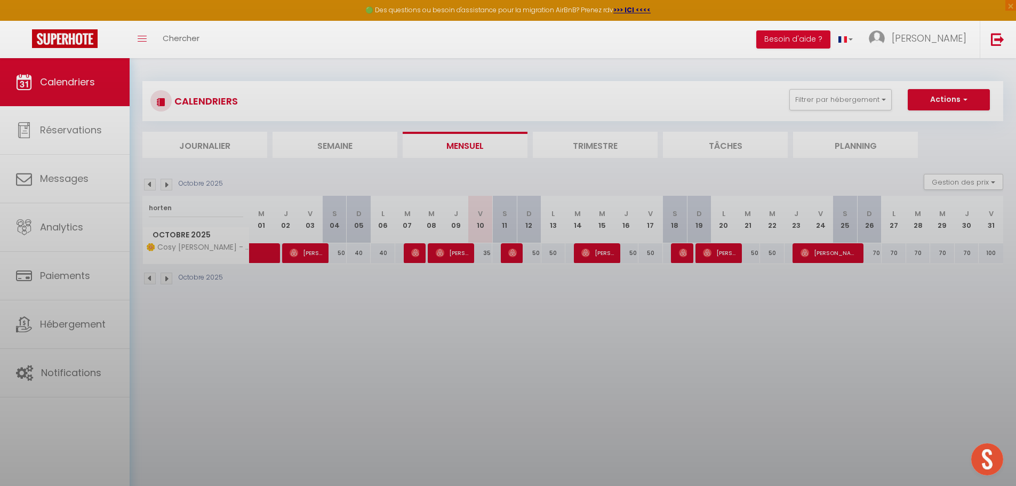
click at [53, 380] on div at bounding box center [508, 243] width 1016 height 486
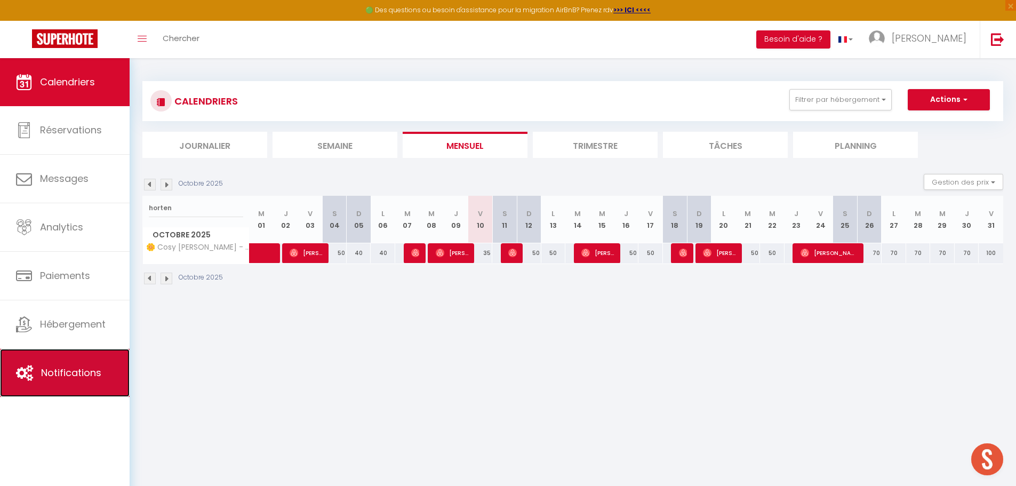
click at [72, 373] on span "Notifications" at bounding box center [71, 372] width 60 height 13
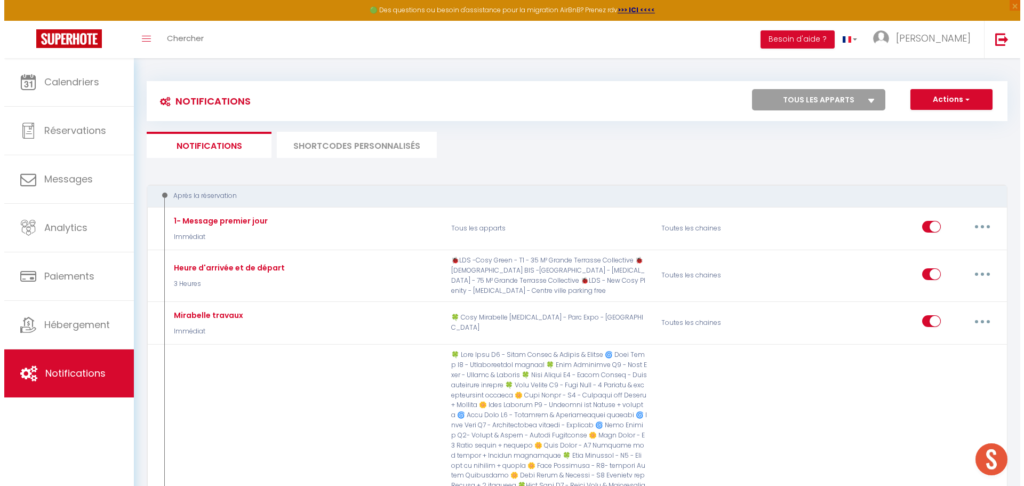
scroll to position [1035, 0]
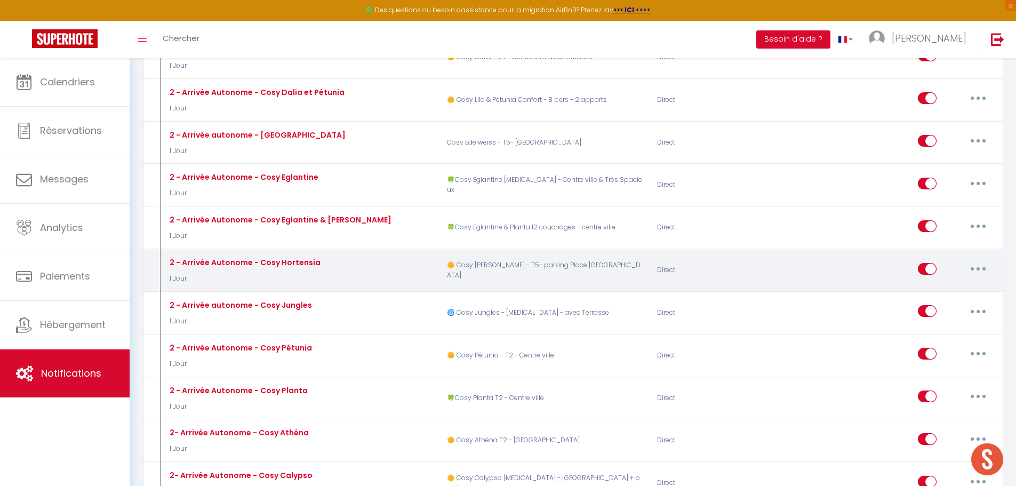
click at [980, 260] on button "button" at bounding box center [978, 268] width 30 height 17
click at [923, 284] on link "Editer" at bounding box center [950, 293] width 79 height 18
type input "2 - Arrivée Autonome - Cosy Hortensia"
select select "1 Jour"
select select "if_booking_is_paid"
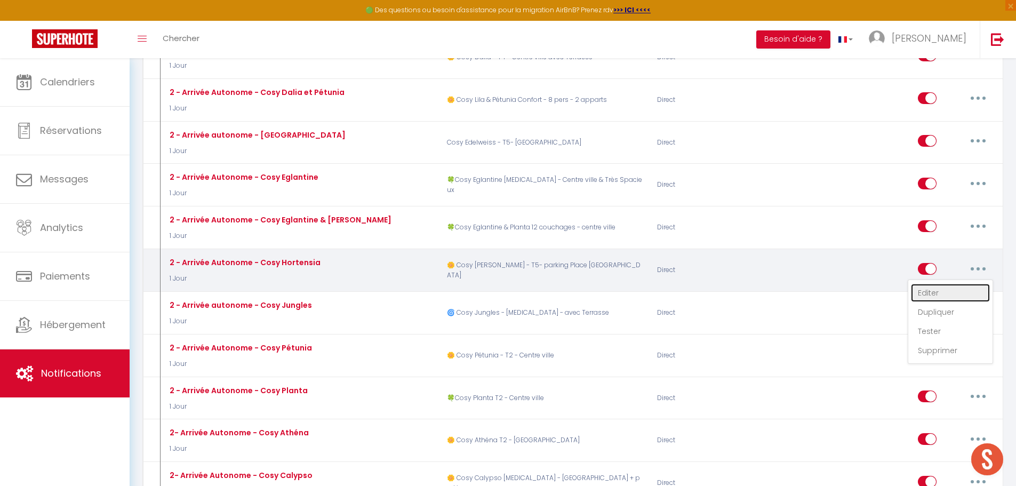
checkbox input "true"
checkbox input "false"
radio input "true"
type input "[RENTAL:NAME] - Arrivée Autonome - procédure entrée"
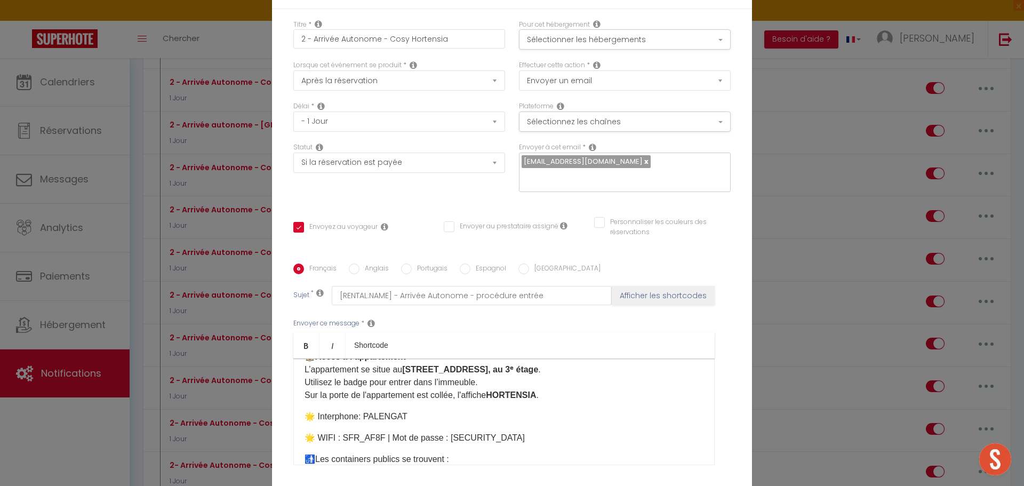
scroll to position [160, 0]
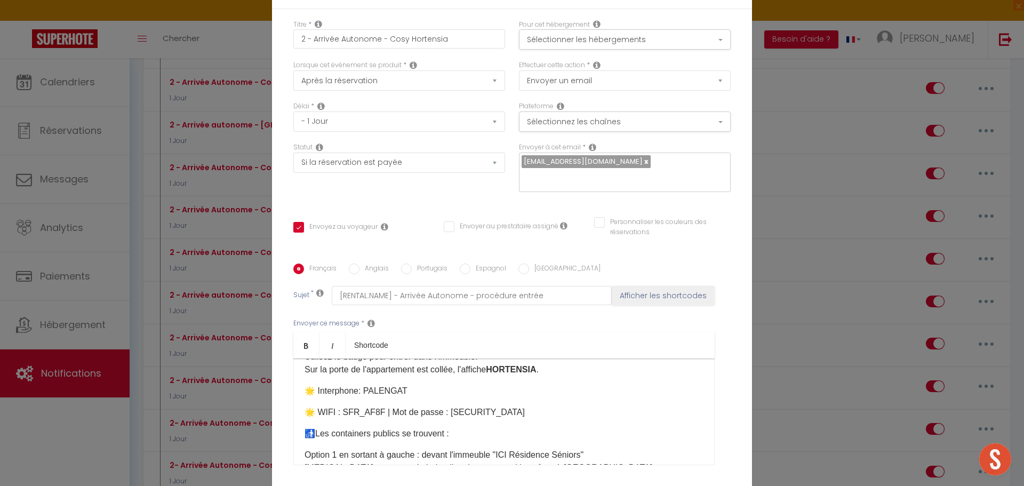
drag, startPoint x: 523, startPoint y: 403, endPoint x: 316, endPoint y: 399, distance: 207.4
click at [316, 406] on p "🌟 ​WIFI : SFR_AF8F | Mot de passe : [SECURITY_DATA]​" at bounding box center [503, 412] width 399 height 13
copy p "IFI : SFR_AF8F | Mot de passe : [SECURITY_DATA]​"
click at [171, 331] on div "Modifier la notification × Titre * 2 - Arrivée Autonome - Cosy [PERSON_NAME] Po…" at bounding box center [512, 243] width 1024 height 486
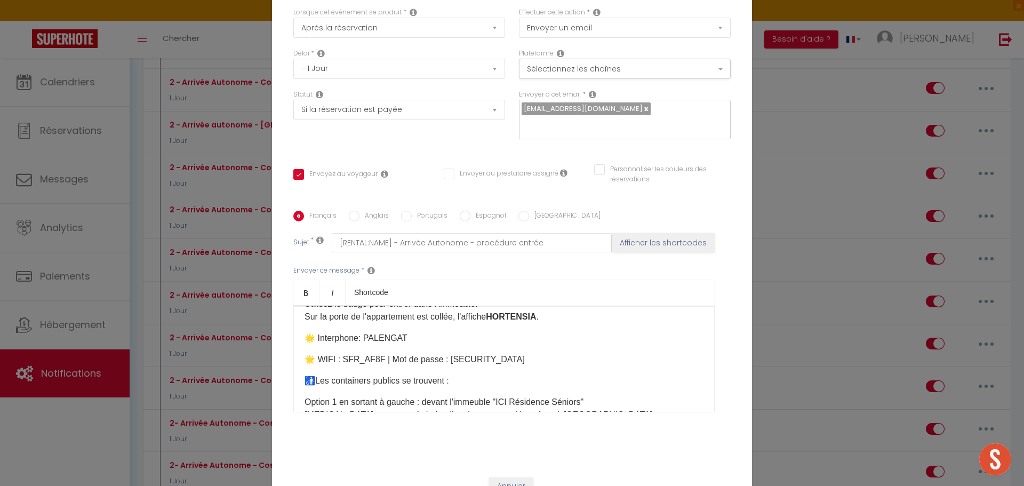
scroll to position [85, 0]
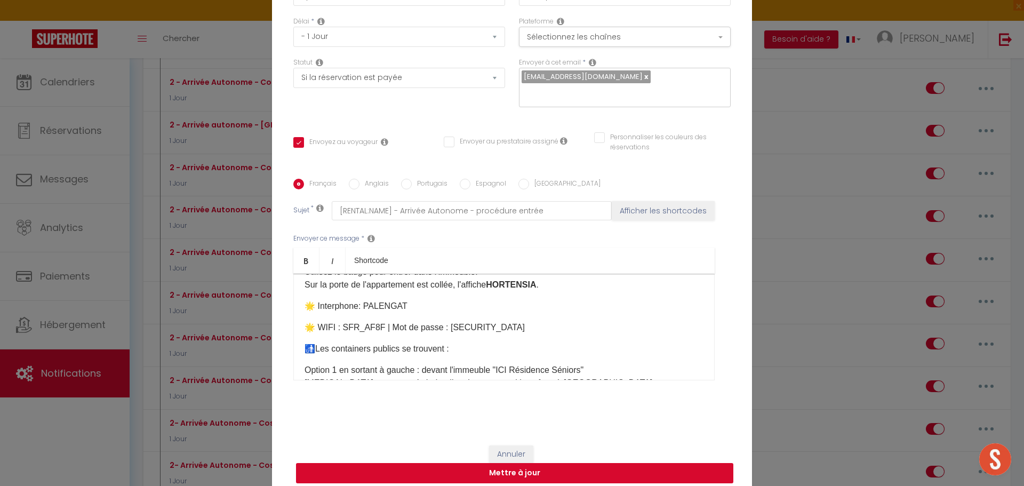
click at [517, 463] on button "Mettre à jour" at bounding box center [514, 473] width 437 height 20
checkbox input "true"
checkbox input "false"
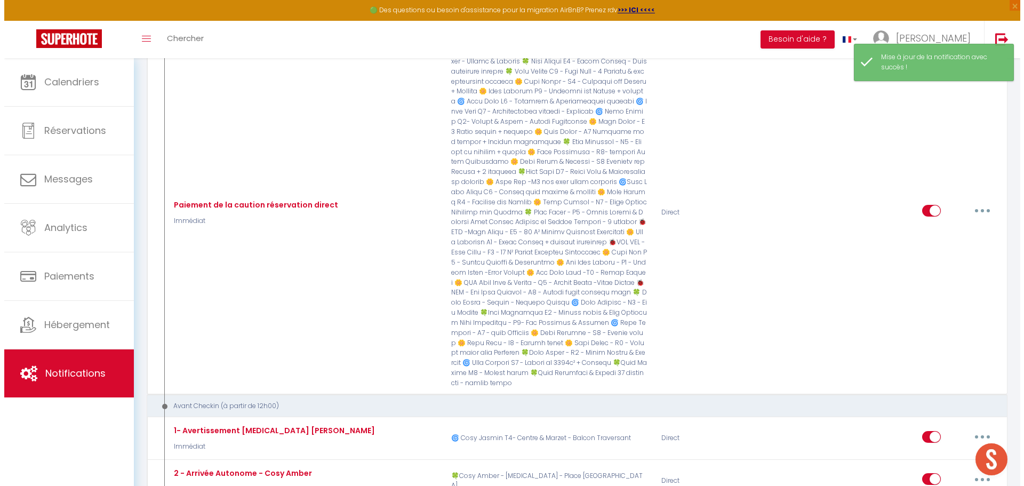
scroll to position [1504, 0]
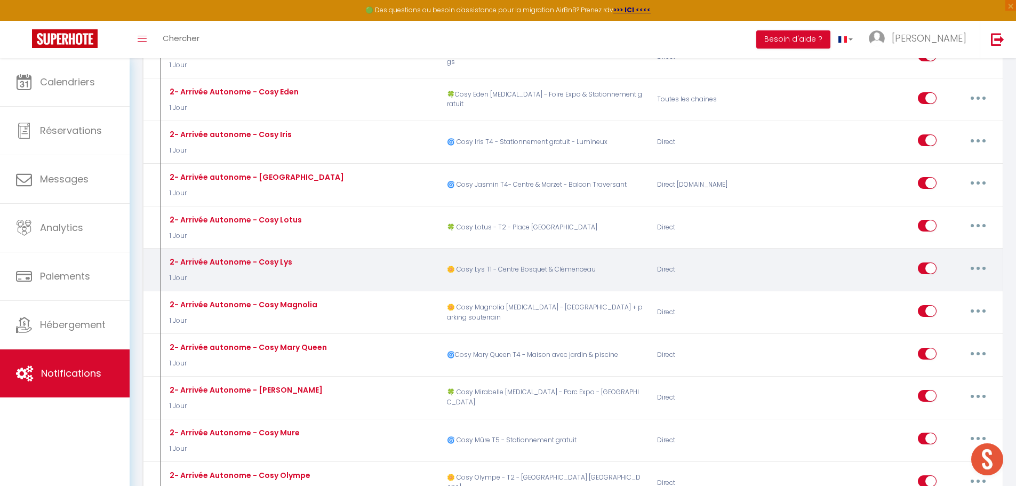
click at [981, 260] on button "button" at bounding box center [978, 268] width 30 height 17
click at [952, 283] on link "Editer" at bounding box center [950, 292] width 79 height 18
type input "2- Arrivée Autonome - Cosy Lys"
select select "1 Jour"
select select "if_booking_is_paid"
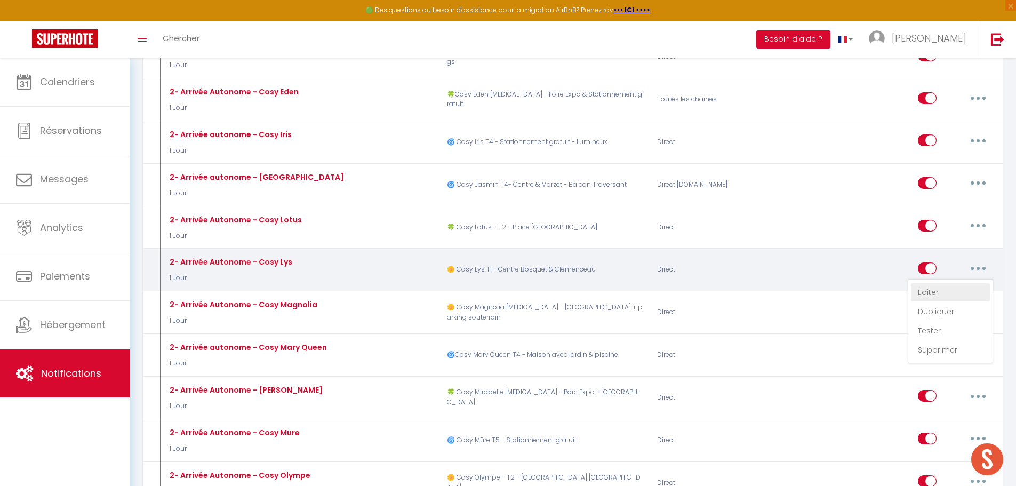
checkbox input "true"
checkbox input "false"
radio input "true"
type input "[RENTAL:NAME] - Arrivée Autonome - procédure d'entrée"
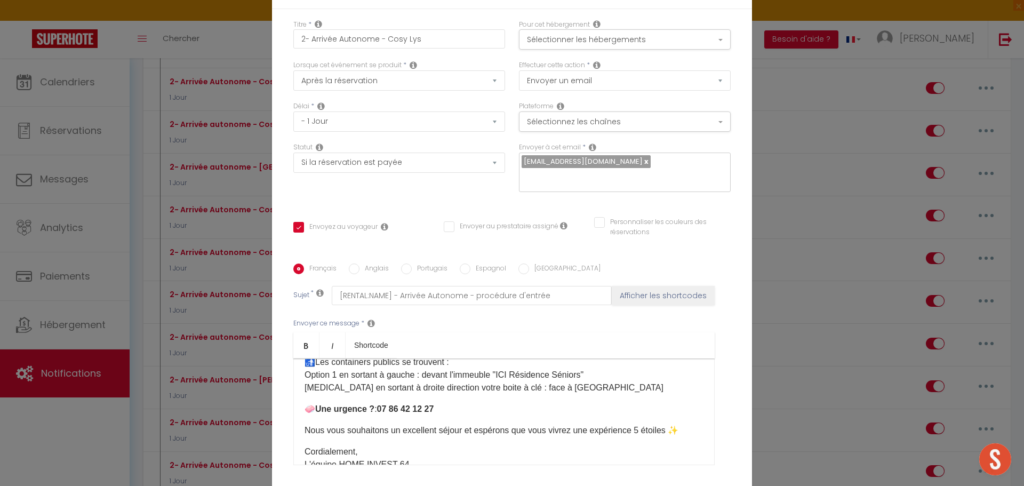
scroll to position [106, 0]
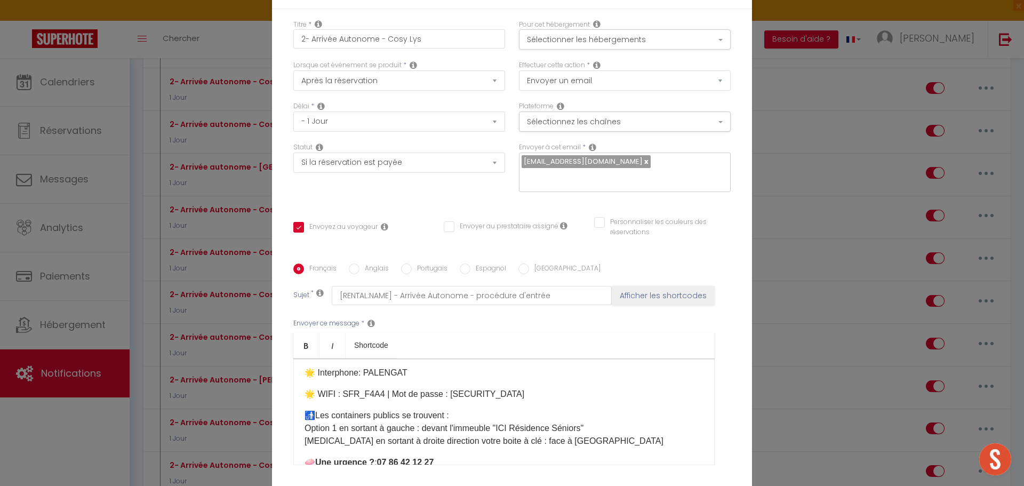
drag, startPoint x: 537, startPoint y: 308, endPoint x: 318, endPoint y: 302, distance: 219.7
click at [318, 388] on p "🌟 ​WIFI : SFR_F4A4 | Mot de passe : [SECURITY_DATA]​​" at bounding box center [503, 394] width 399 height 13
checkbox input "true"
checkbox input "false"
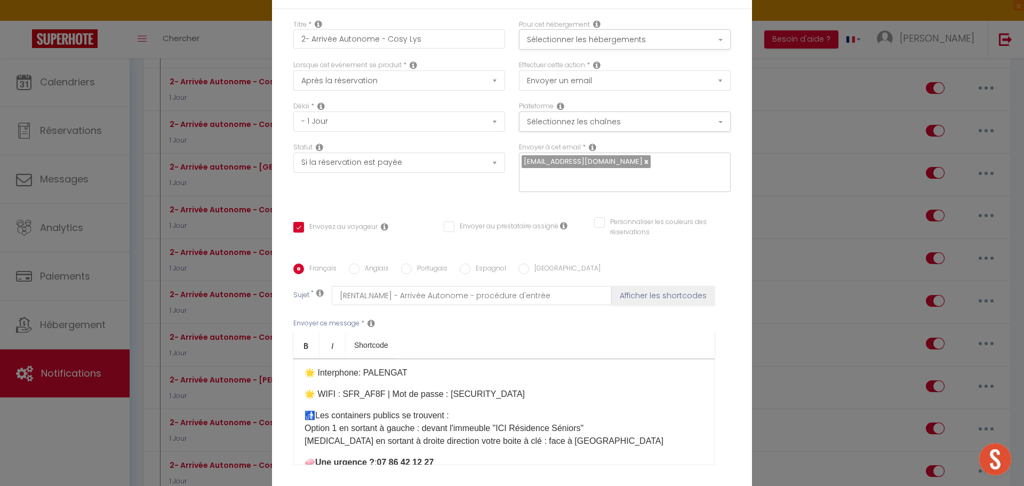
checkbox input "false"
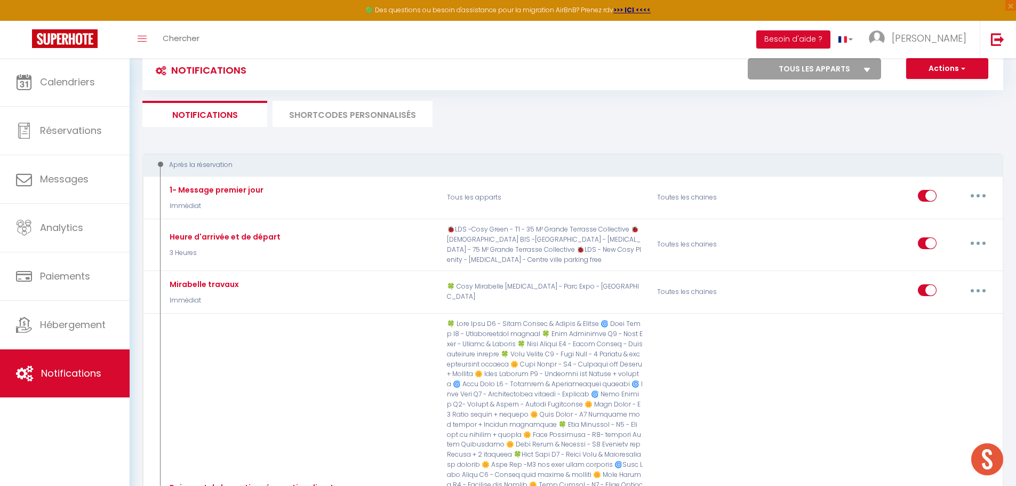
scroll to position [0, 0]
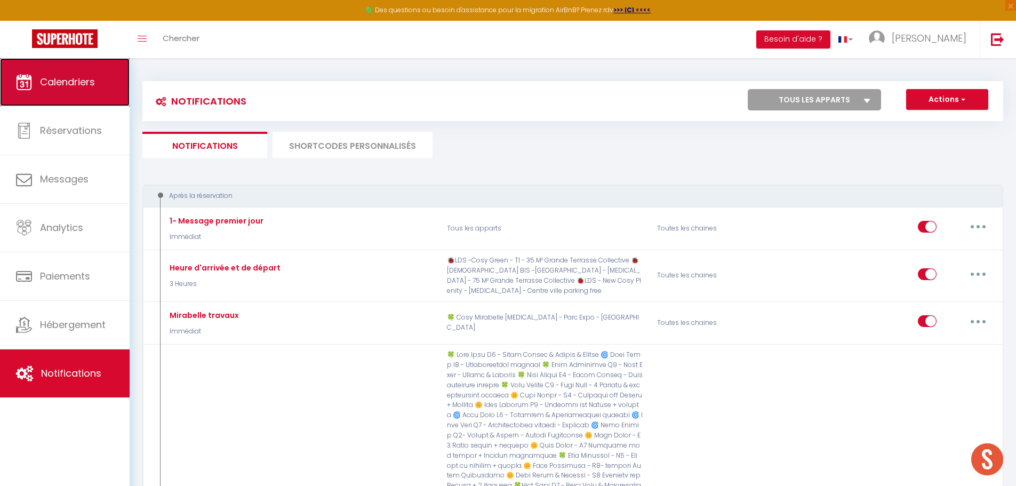
click at [59, 92] on link "Calendriers" at bounding box center [65, 82] width 130 height 48
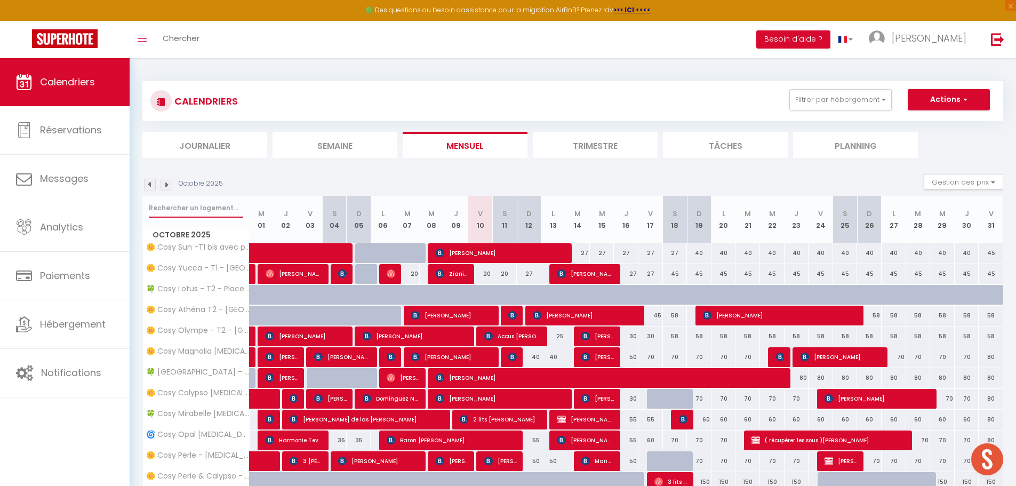
click at [170, 201] on input "text" at bounding box center [196, 207] width 94 height 19
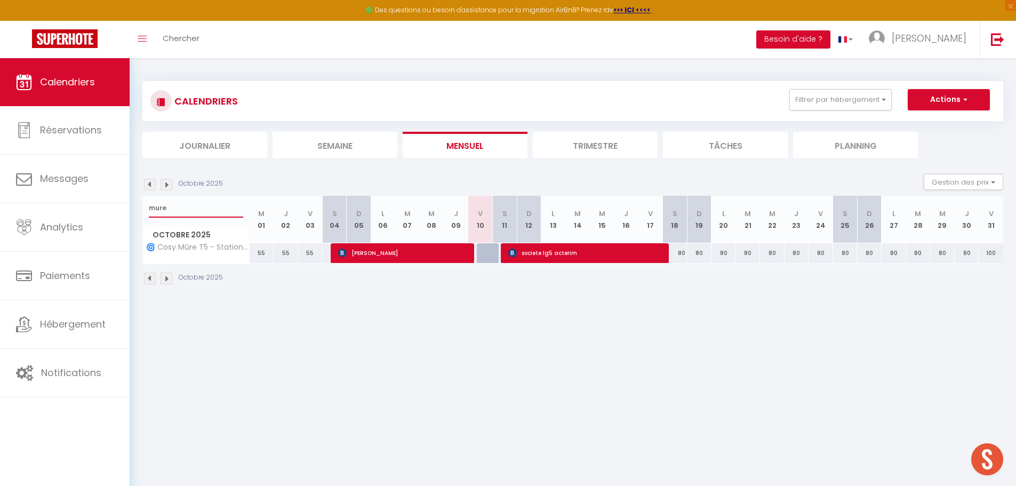
click at [199, 209] on input "mure" at bounding box center [196, 207] width 94 height 19
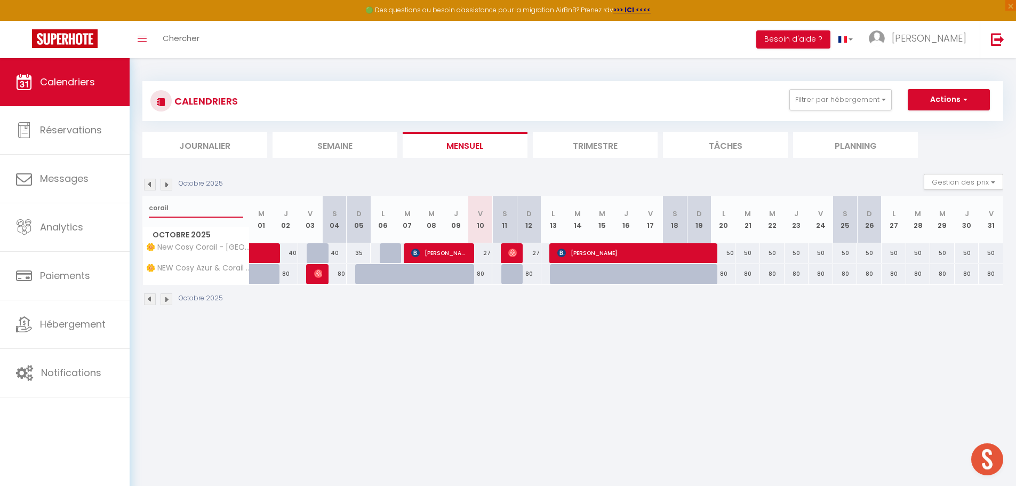
click at [199, 209] on input "corail" at bounding box center [196, 207] width 94 height 19
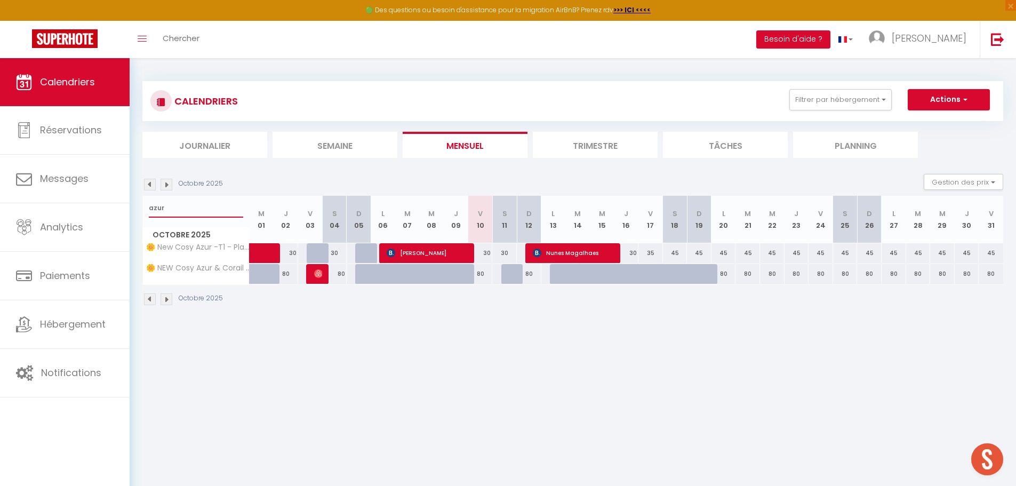
click at [199, 209] on input "azur" at bounding box center [196, 207] width 94 height 19
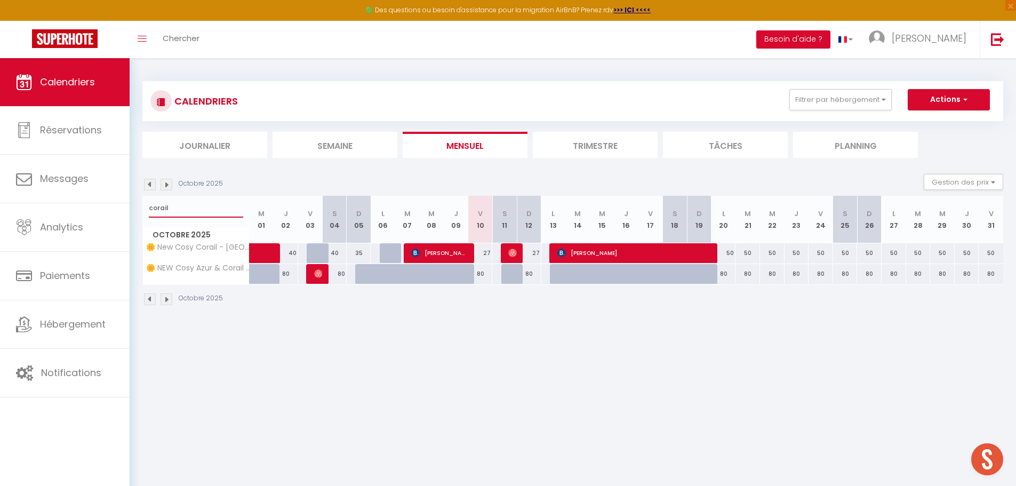
click at [186, 213] on input "corail" at bounding box center [196, 207] width 94 height 19
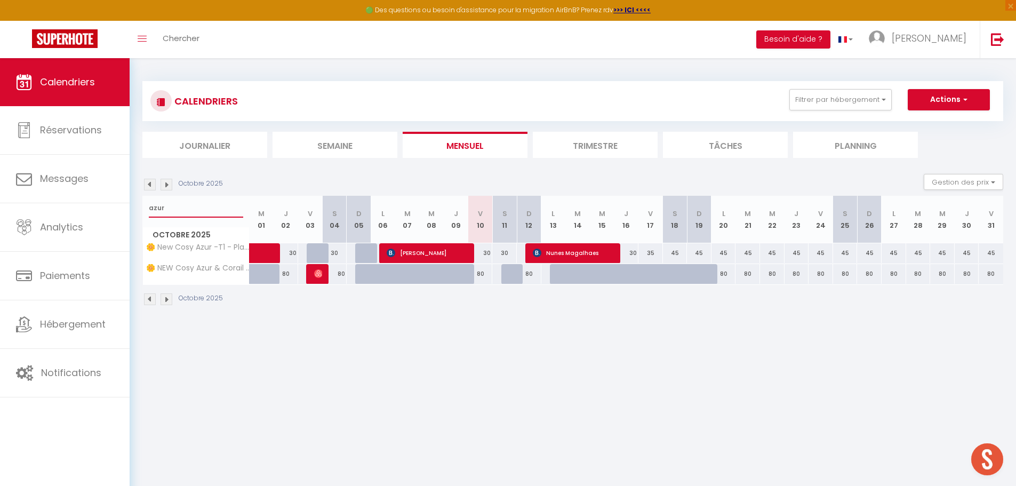
click at [204, 205] on input "azur" at bounding box center [196, 207] width 94 height 19
click at [187, 203] on input "azur" at bounding box center [196, 207] width 94 height 19
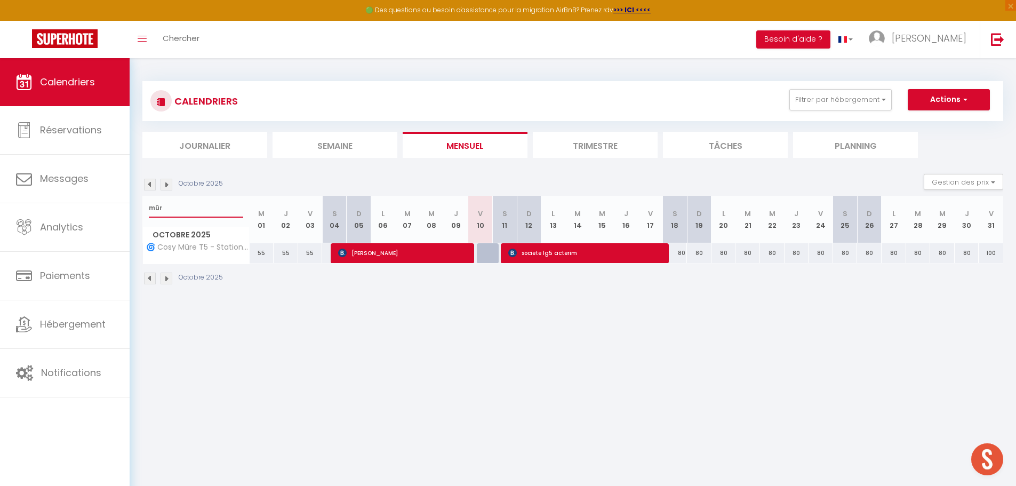
type input "mûr"
